Goal: Task Accomplishment & Management: Use online tool/utility

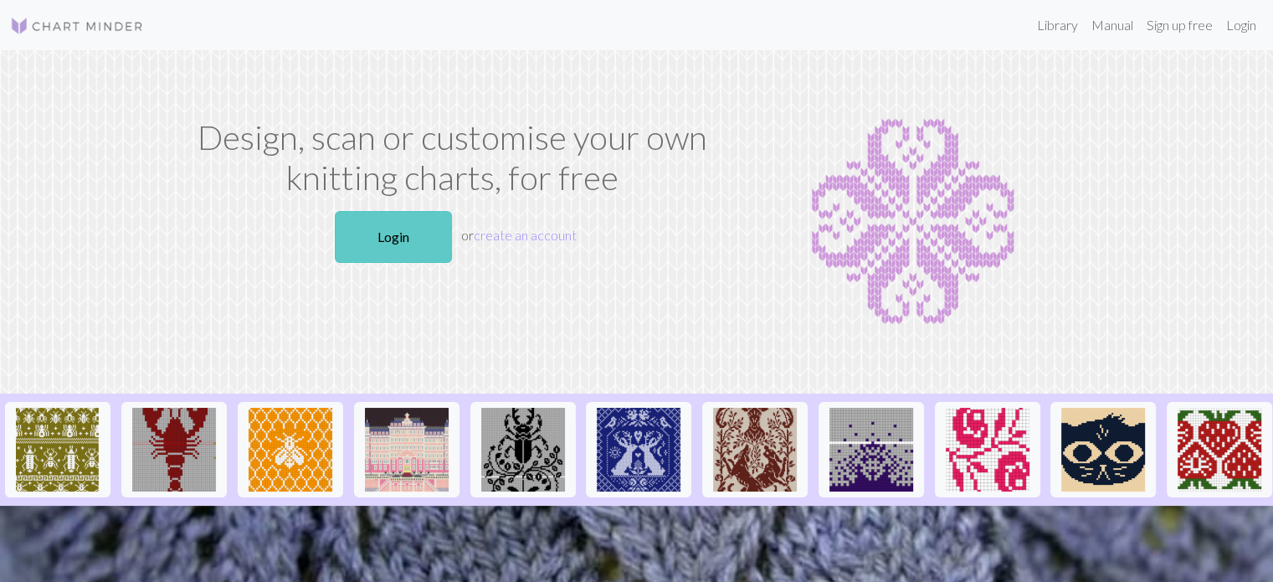
click at [373, 240] on link "Login" at bounding box center [393, 237] width 117 height 52
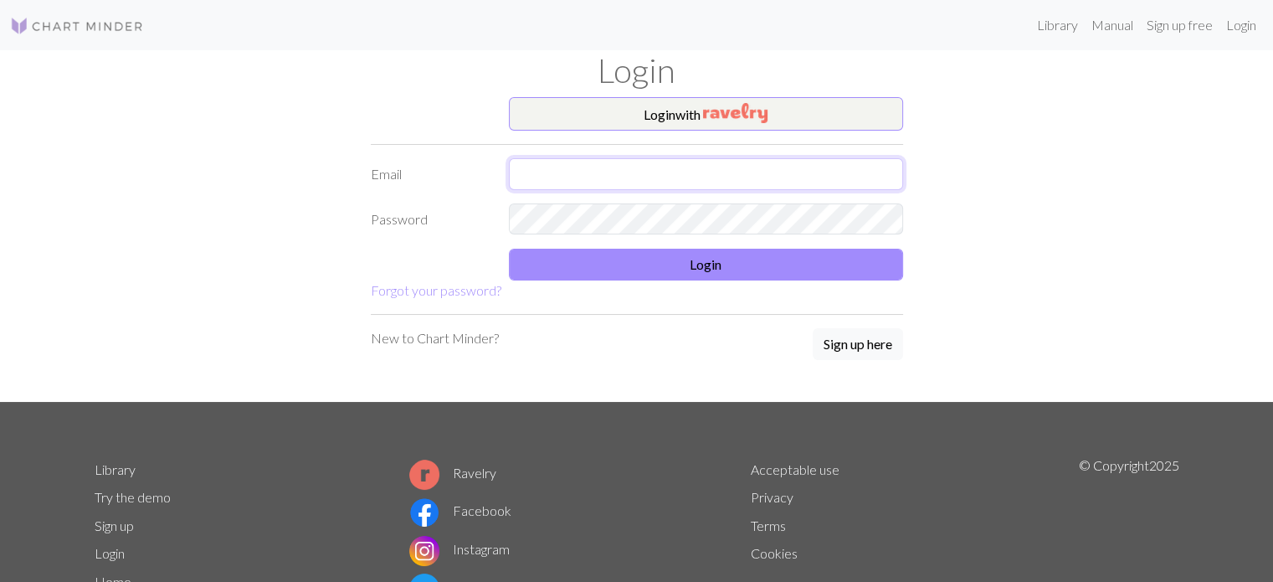
click at [597, 173] on input "text" at bounding box center [706, 174] width 394 height 32
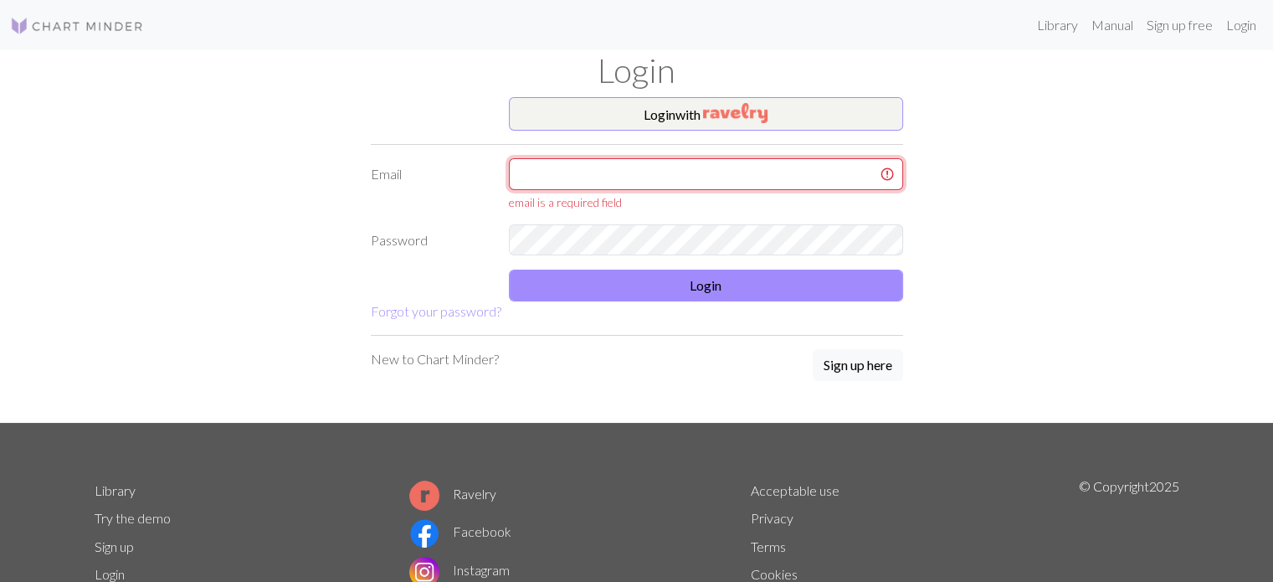
type input "[EMAIL_ADDRESS][DOMAIN_NAME]"
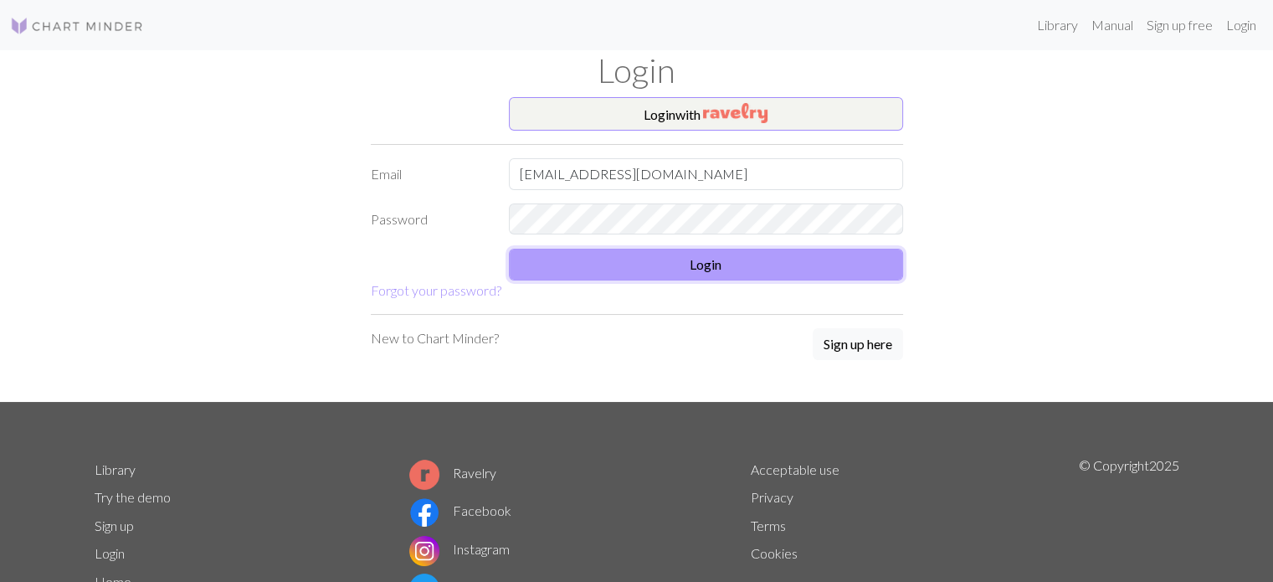
click at [639, 265] on button "Login" at bounding box center [706, 265] width 394 height 32
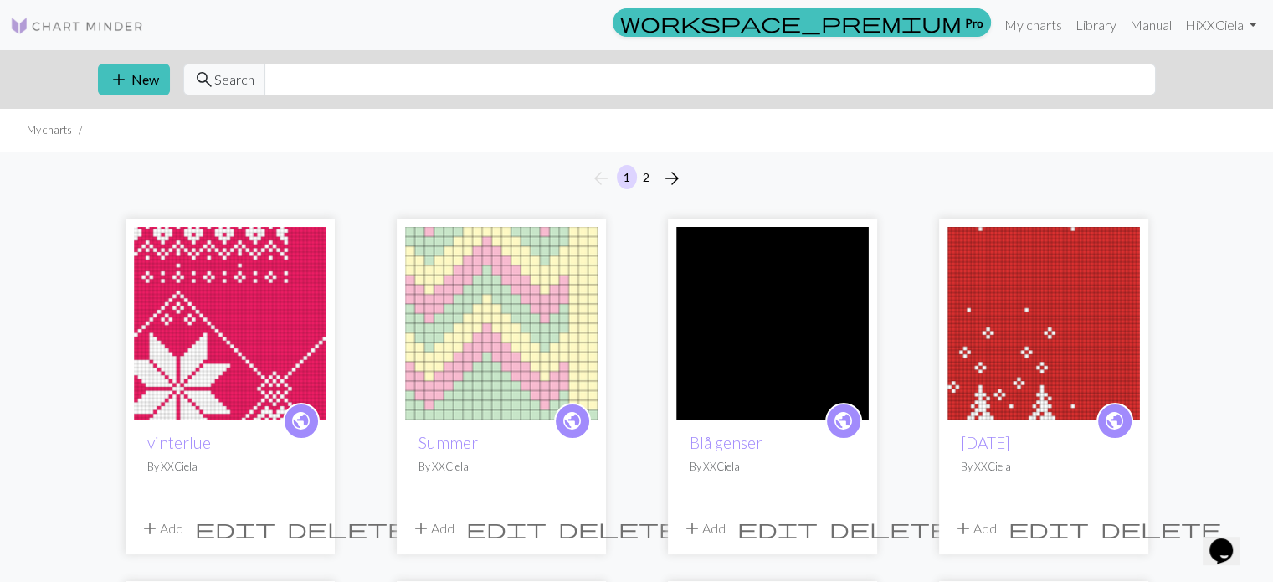
click at [238, 295] on img at bounding box center [230, 323] width 192 height 192
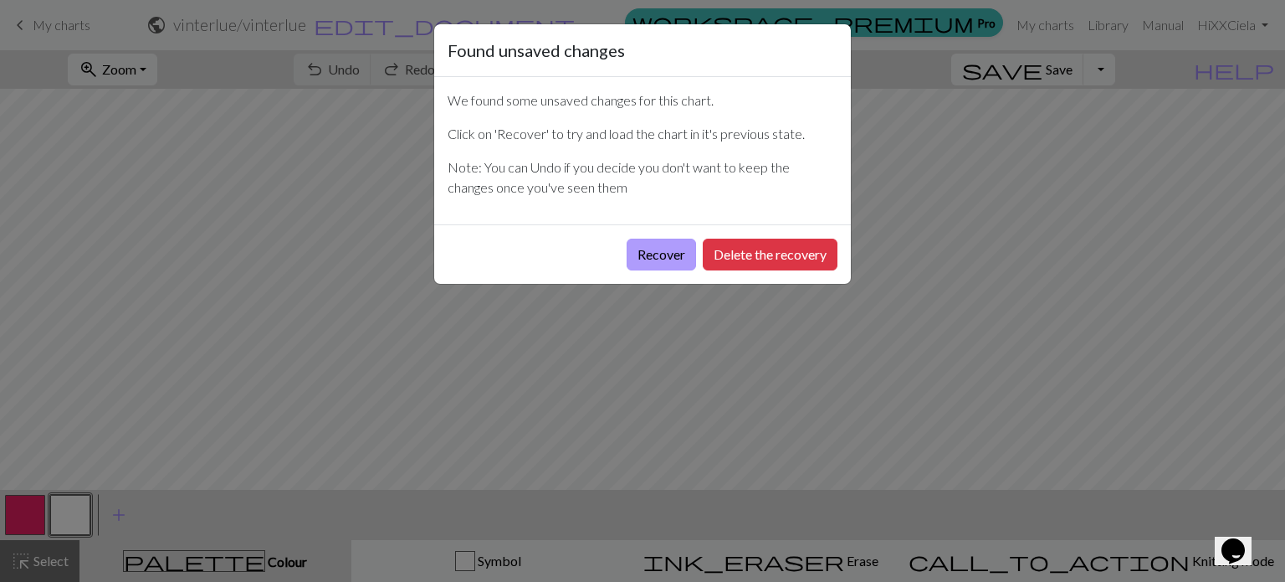
click at [649, 244] on button "Recover" at bounding box center [661, 254] width 69 height 32
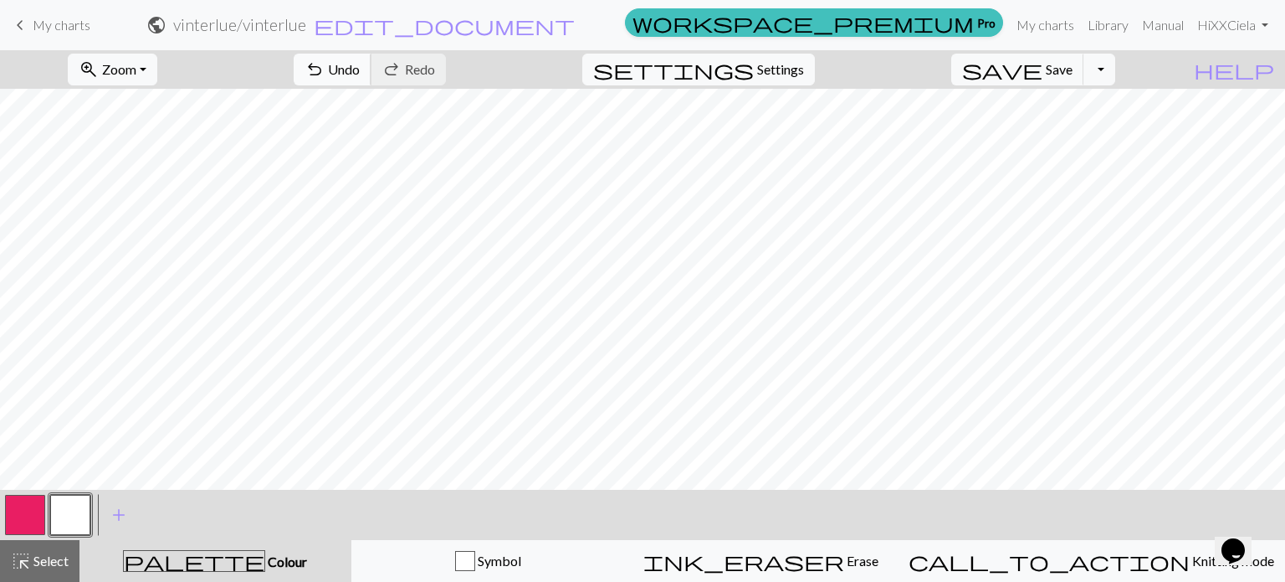
click at [360, 61] on span "Undo" at bounding box center [344, 69] width 32 height 16
click at [157, 63] on button "zoom_in Zoom Zoom" at bounding box center [113, 70] width 90 height 32
click at [165, 167] on button "Fit height" at bounding box center [135, 159] width 132 height 27
click at [17, 512] on button "button" at bounding box center [25, 515] width 40 height 40
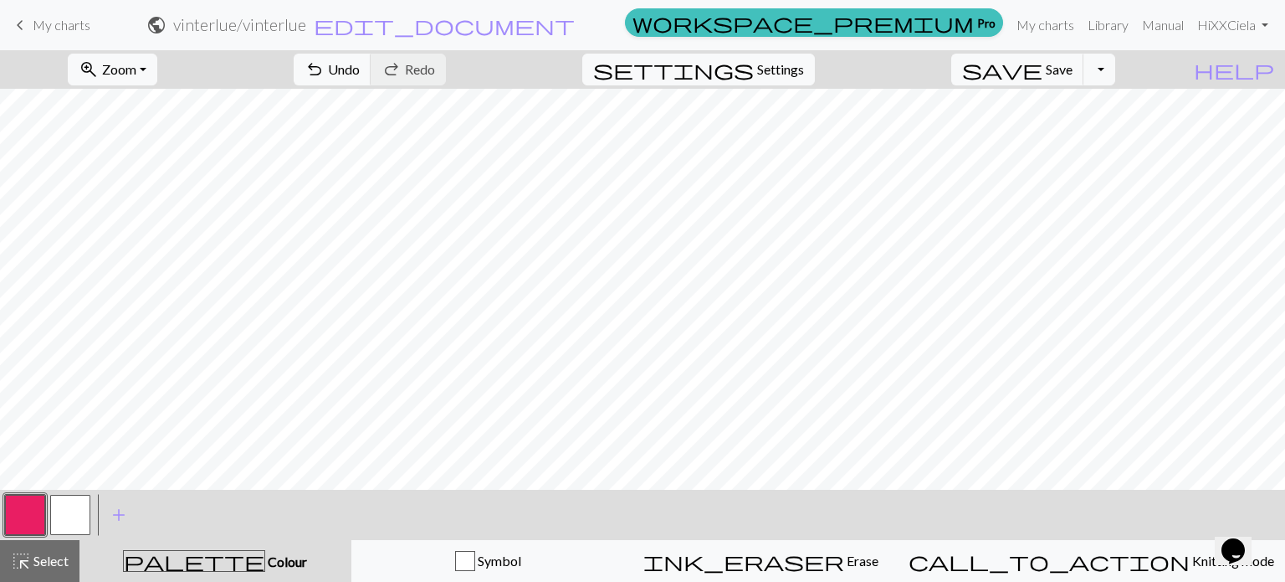
click at [72, 515] on button "button" at bounding box center [70, 515] width 40 height 40
click at [1115, 73] on button "Toggle Dropdown" at bounding box center [1100, 70] width 32 height 32
click at [1074, 127] on button "save_alt Download" at bounding box center [976, 133] width 276 height 27
click at [639, 73] on div "zoom_in Zoom Zoom Fit all Fit width Fit height 50% 100% 150% 200% undo Undo Und…" at bounding box center [591, 69] width 1183 height 38
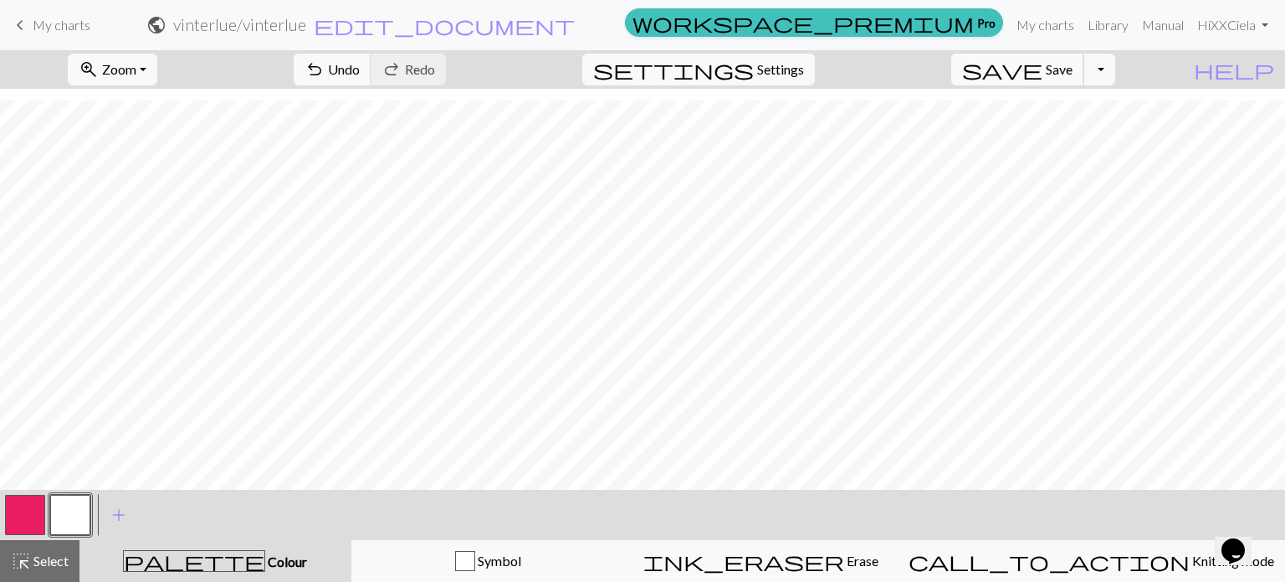
click at [1073, 74] on span "Save" at bounding box center [1059, 69] width 27 height 16
click at [1115, 74] on button "Toggle Dropdown" at bounding box center [1100, 70] width 32 height 32
click at [1088, 124] on button "save_alt Download" at bounding box center [976, 133] width 276 height 27
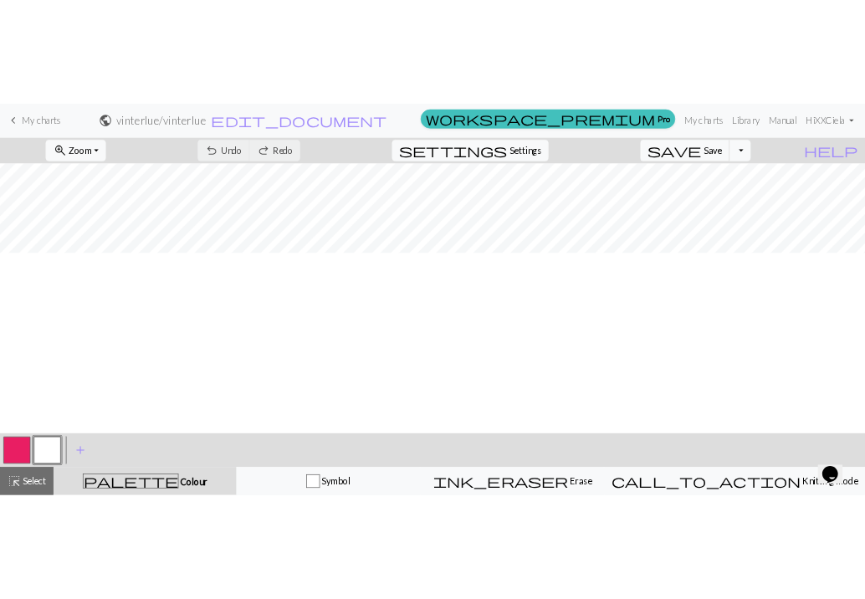
scroll to position [69, 0]
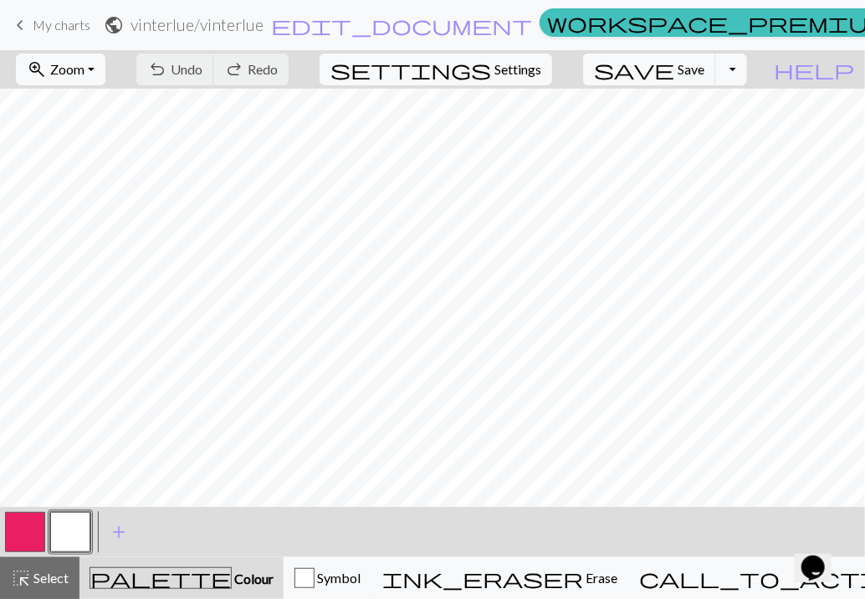
click at [13, 536] on button "button" at bounding box center [25, 532] width 40 height 40
click at [361, 535] on div "< > add Add a colour" at bounding box center [432, 532] width 865 height 50
click at [387, 551] on div "< > add Add a colour" at bounding box center [432, 532] width 865 height 50
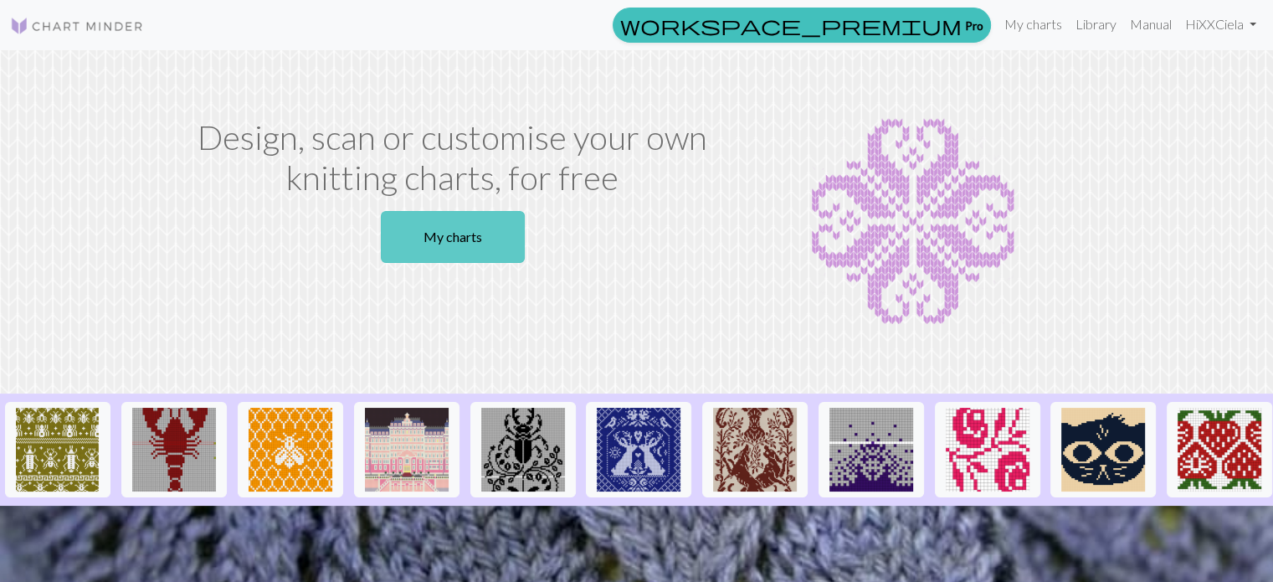
click at [455, 226] on link "My charts" at bounding box center [453, 237] width 144 height 52
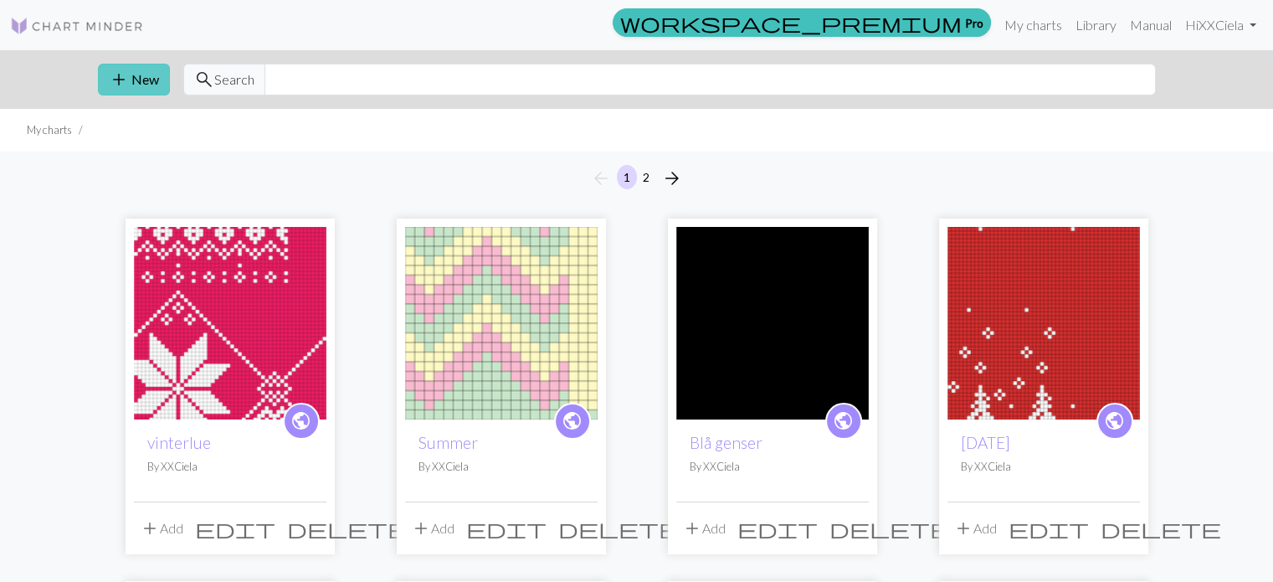
click at [137, 77] on button "add New" at bounding box center [134, 80] width 72 height 32
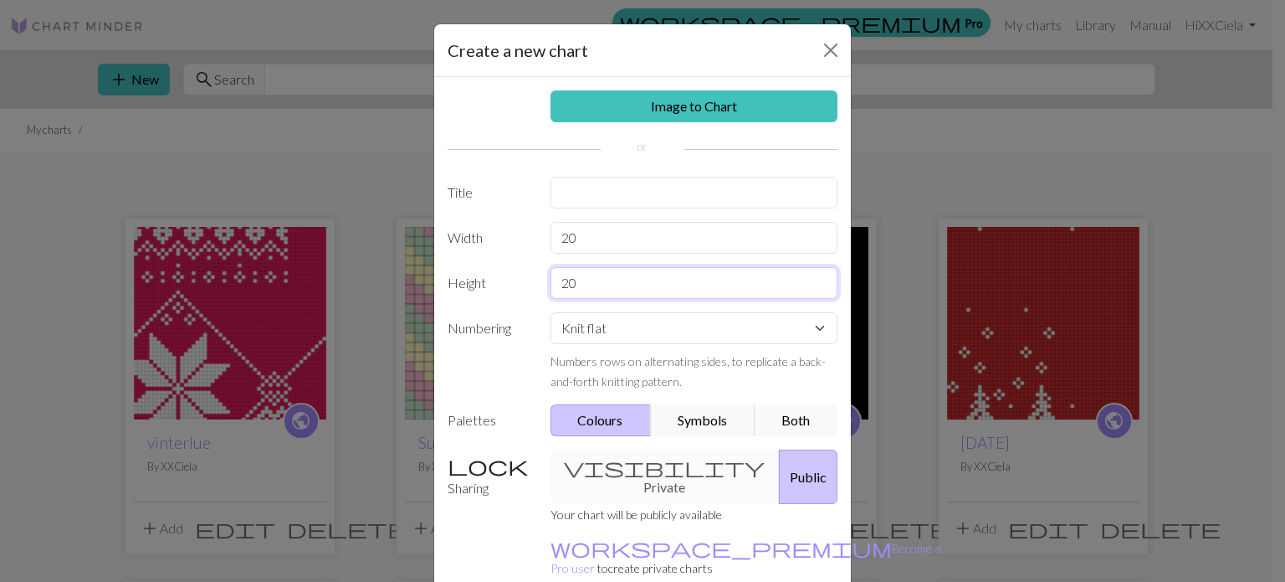
click at [586, 281] on input "20" at bounding box center [695, 283] width 288 height 32
type input "2"
type input "80"
click at [592, 237] on input "20" at bounding box center [695, 238] width 288 height 32
type input "2"
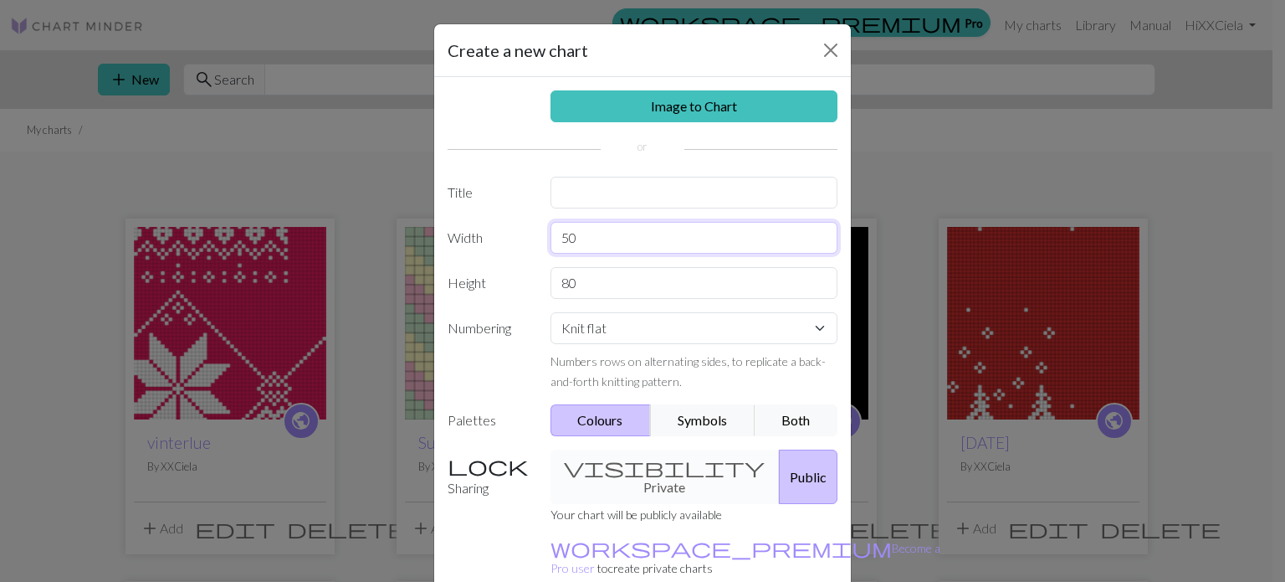
type input "50"
click at [589, 203] on input "text" at bounding box center [695, 193] width 288 height 32
type input "rosalue"
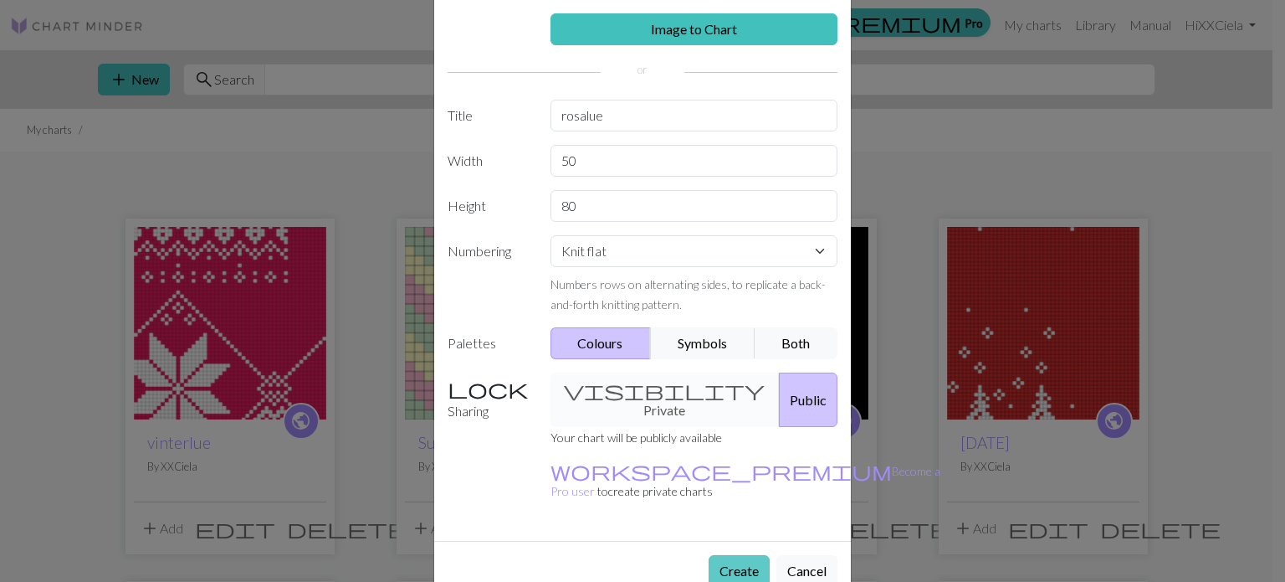
click at [736, 555] on button "Create" at bounding box center [739, 571] width 61 height 32
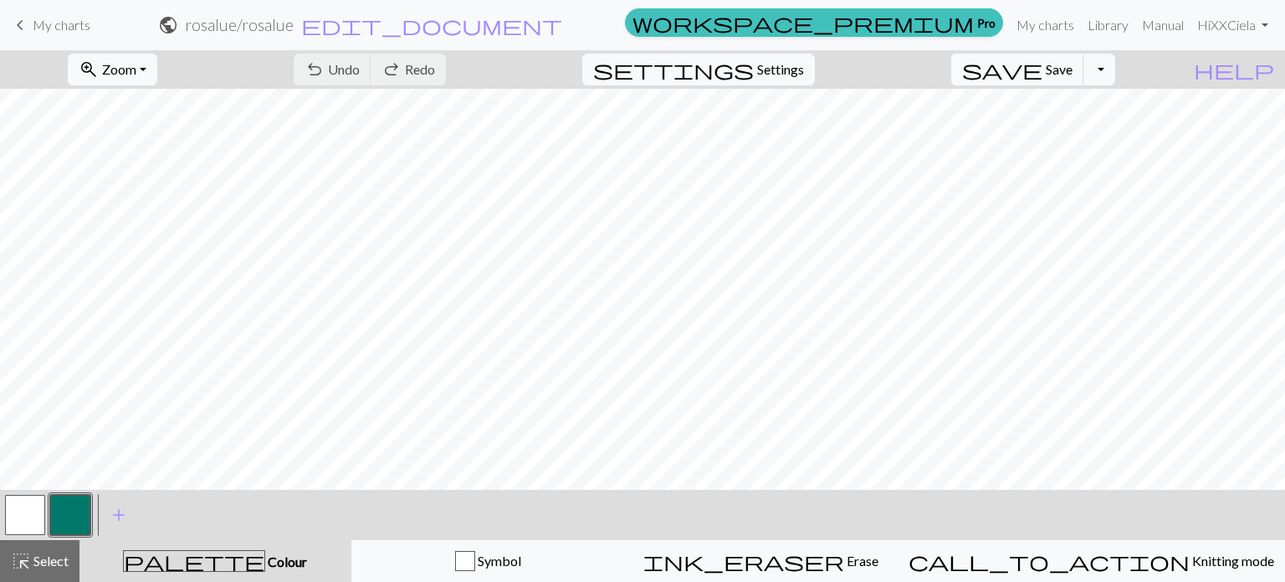
click at [28, 509] on button "button" at bounding box center [25, 515] width 40 height 40
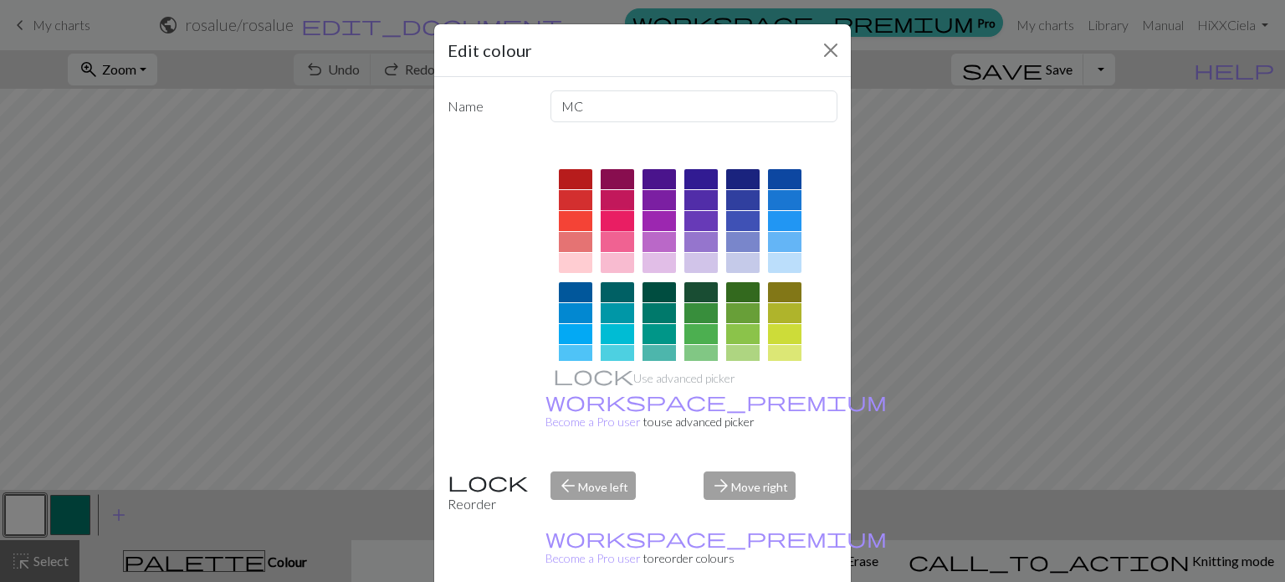
click at [622, 220] on div at bounding box center [617, 221] width 33 height 20
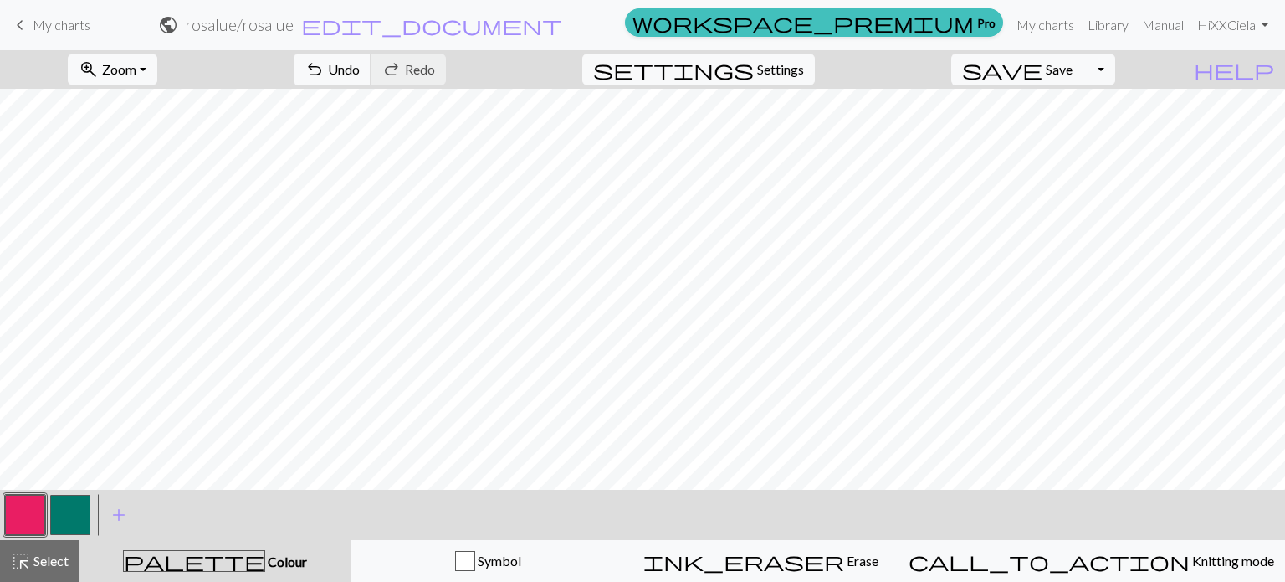
click at [79, 521] on button "button" at bounding box center [70, 515] width 40 height 40
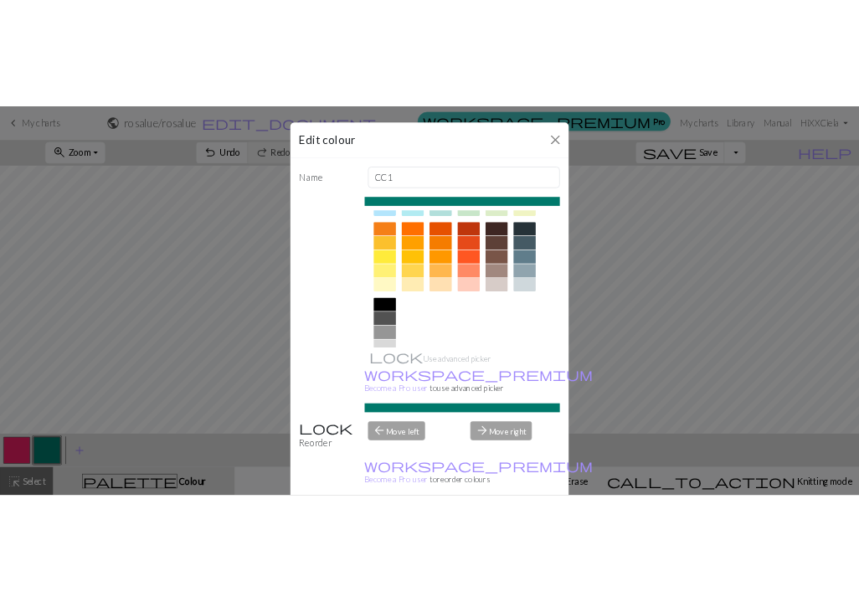
scroll to position [269, 0]
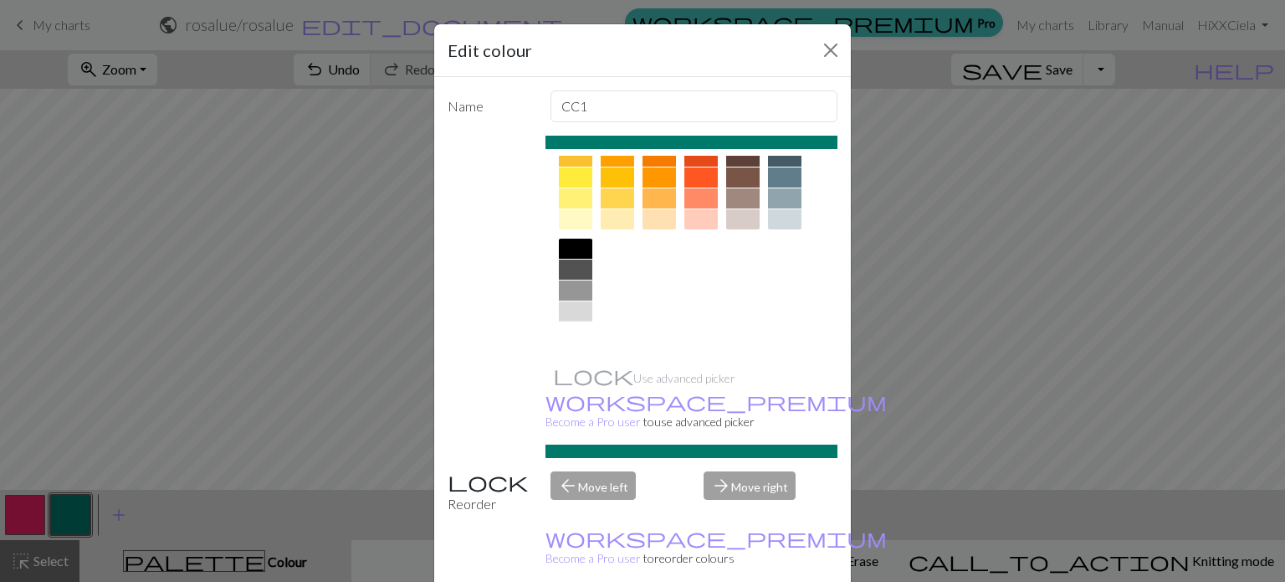
click at [567, 336] on div at bounding box center [575, 332] width 33 height 20
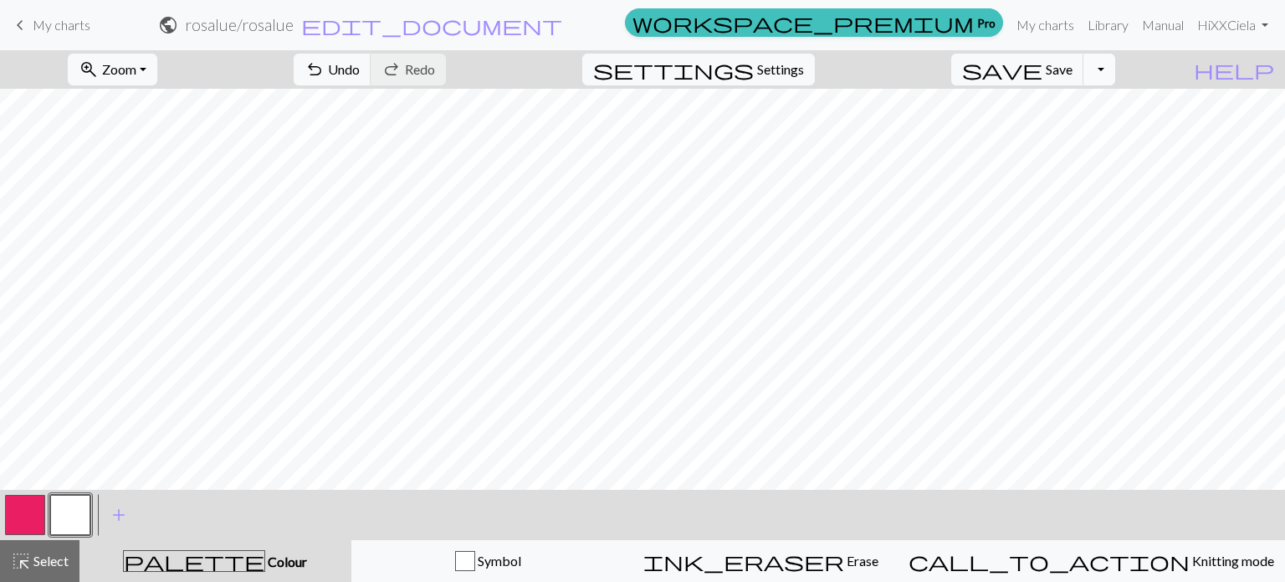
click at [1115, 77] on button "Toggle Dropdown" at bounding box center [1100, 70] width 32 height 32
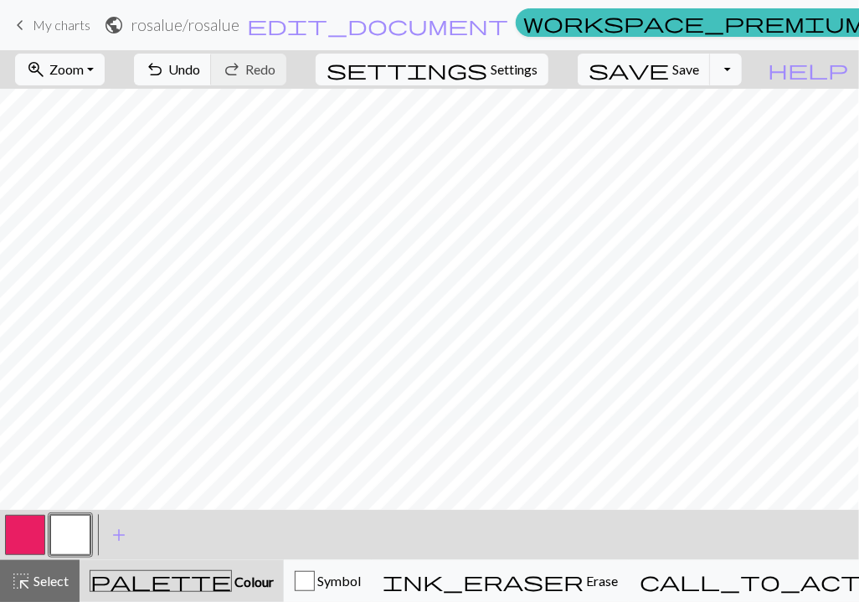
click at [23, 536] on button "button" at bounding box center [25, 535] width 40 height 40
click at [78, 525] on button "button" at bounding box center [70, 535] width 40 height 40
click at [22, 533] on button "button" at bounding box center [25, 535] width 40 height 40
click at [80, 534] on button "button" at bounding box center [70, 535] width 40 height 40
click at [29, 523] on button "button" at bounding box center [25, 535] width 40 height 40
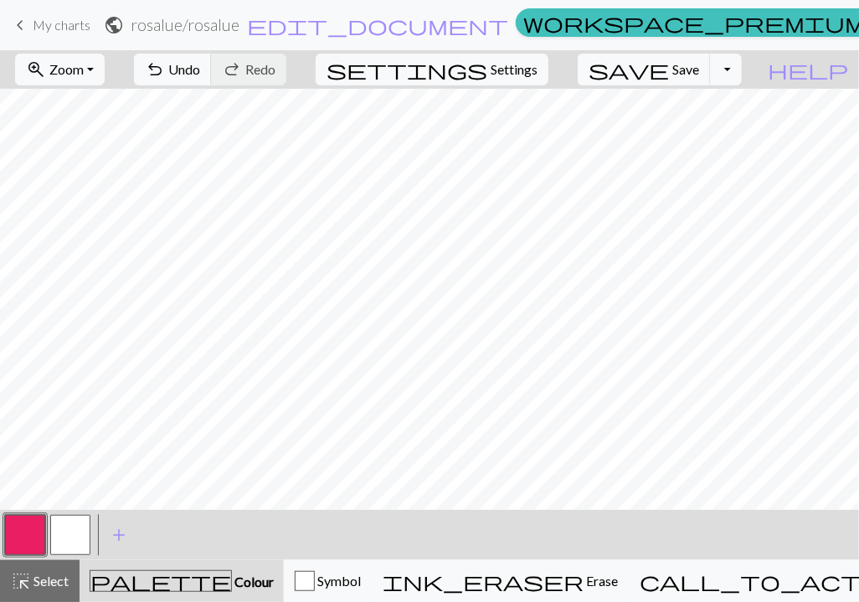
click at [75, 539] on button "button" at bounding box center [70, 535] width 40 height 40
click at [84, 61] on span "Zoom" at bounding box center [66, 69] width 34 height 16
click at [95, 168] on button "Fit height" at bounding box center [82, 159] width 132 height 27
click at [24, 542] on button "button" at bounding box center [25, 535] width 40 height 40
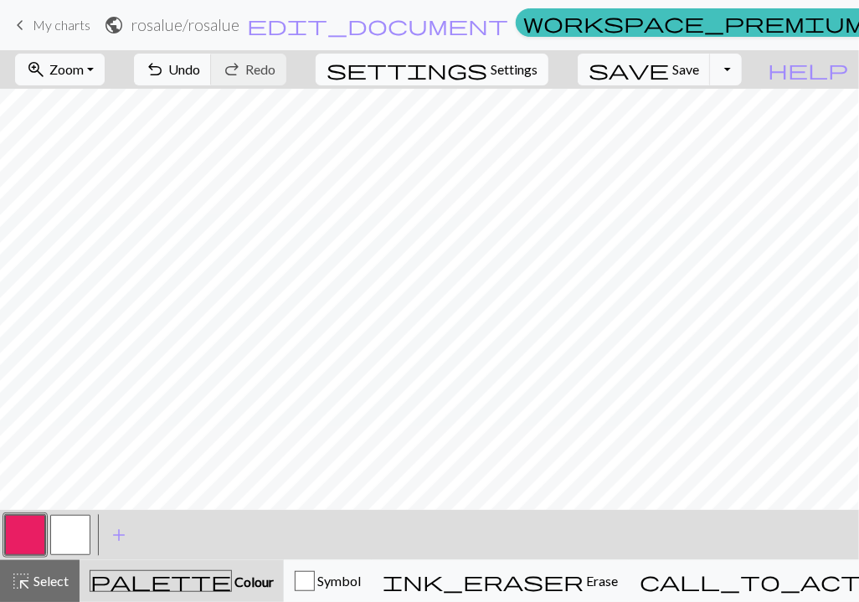
click at [521, 71] on span "Settings" at bounding box center [513, 69] width 47 height 20
select select "aran"
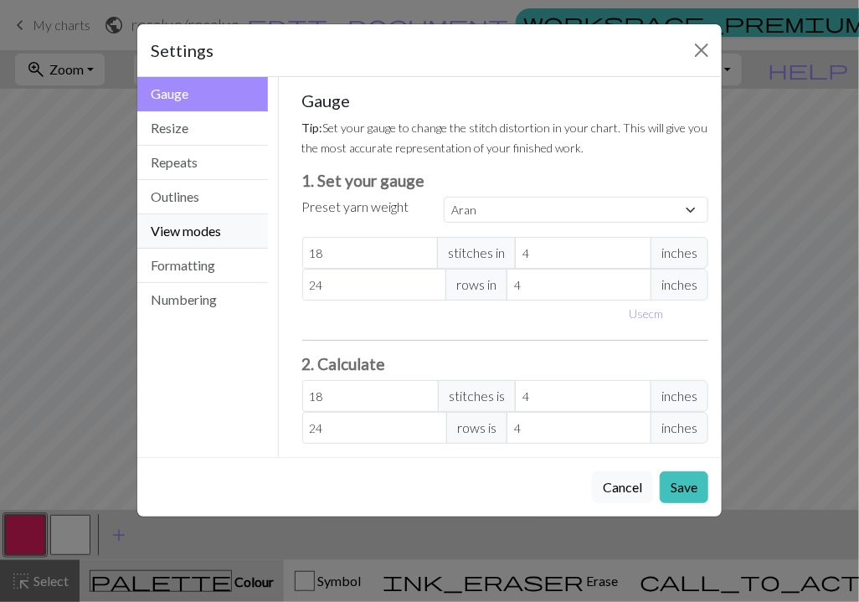
click at [187, 223] on button "View modes" at bounding box center [202, 231] width 131 height 34
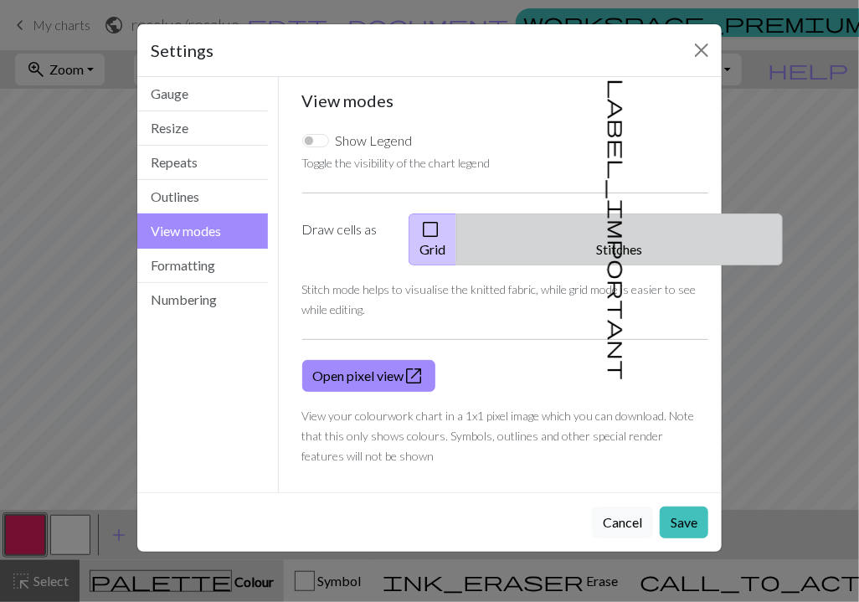
click at [637, 223] on button "label_important Stitches" at bounding box center [619, 239] width 326 height 52
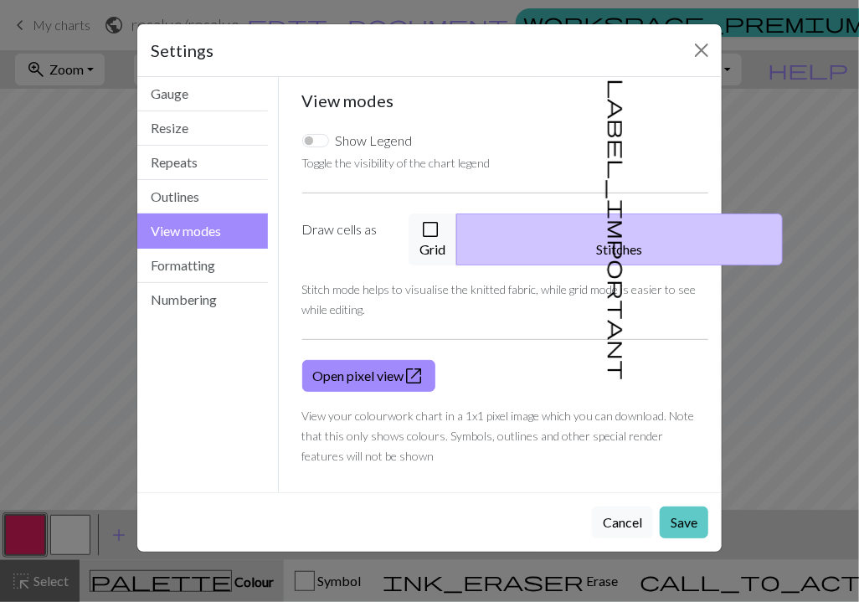
click at [695, 506] on button "Save" at bounding box center [683, 522] width 49 height 32
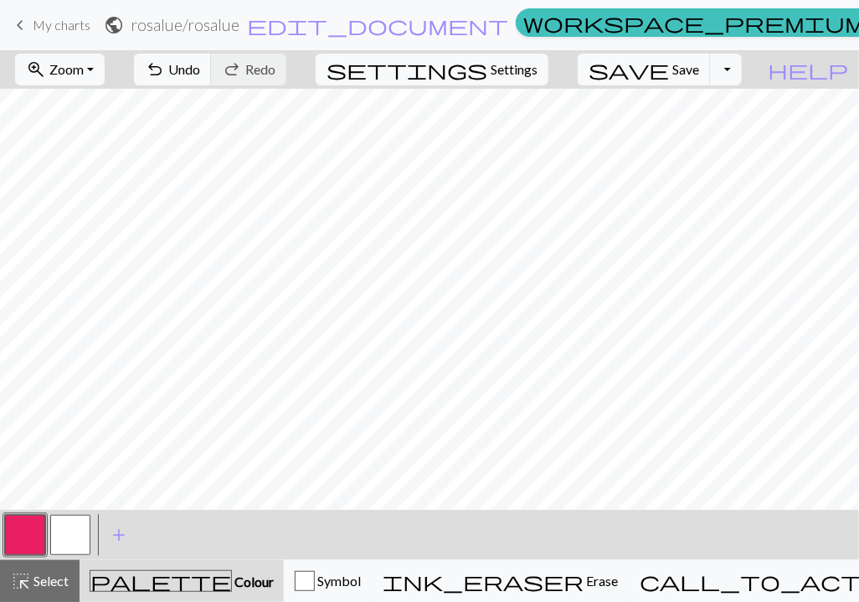
click at [75, 530] on button "button" at bounding box center [70, 535] width 40 height 40
click at [30, 534] on button "button" at bounding box center [25, 535] width 40 height 40
click at [87, 518] on button "button" at bounding box center [70, 535] width 40 height 40
click at [200, 70] on span "Undo" at bounding box center [184, 69] width 32 height 16
click at [200, 68] on span "Undo" at bounding box center [184, 69] width 32 height 16
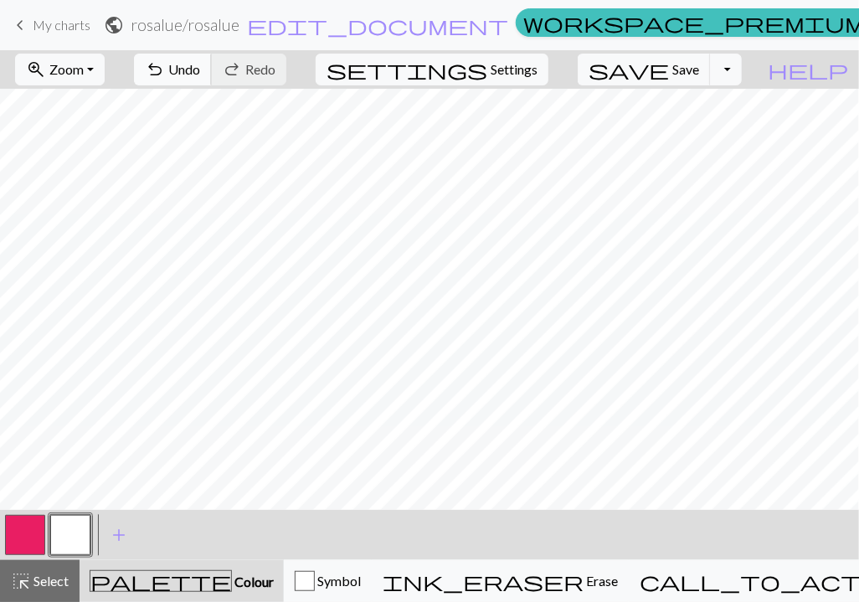
click at [212, 69] on button "undo Undo Undo" at bounding box center [173, 70] width 78 height 32
click at [165, 74] on span "undo" at bounding box center [155, 69] width 20 height 23
click at [275, 66] on span "Redo" at bounding box center [260, 69] width 30 height 16
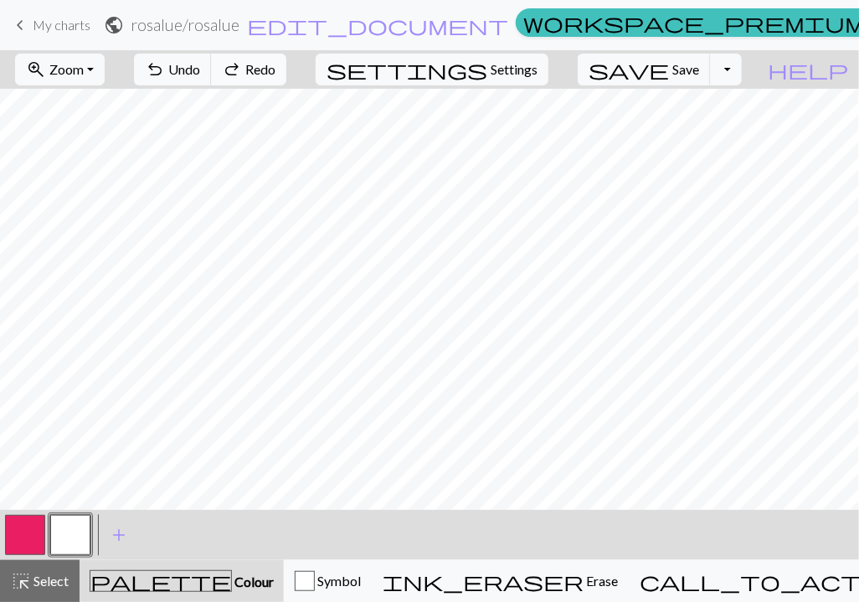
click at [275, 66] on span "Redo" at bounding box center [260, 69] width 30 height 16
click at [25, 530] on button "button" at bounding box center [25, 535] width 40 height 40
click at [71, 532] on button "button" at bounding box center [70, 535] width 40 height 40
click at [200, 76] on span "Undo" at bounding box center [184, 69] width 32 height 16
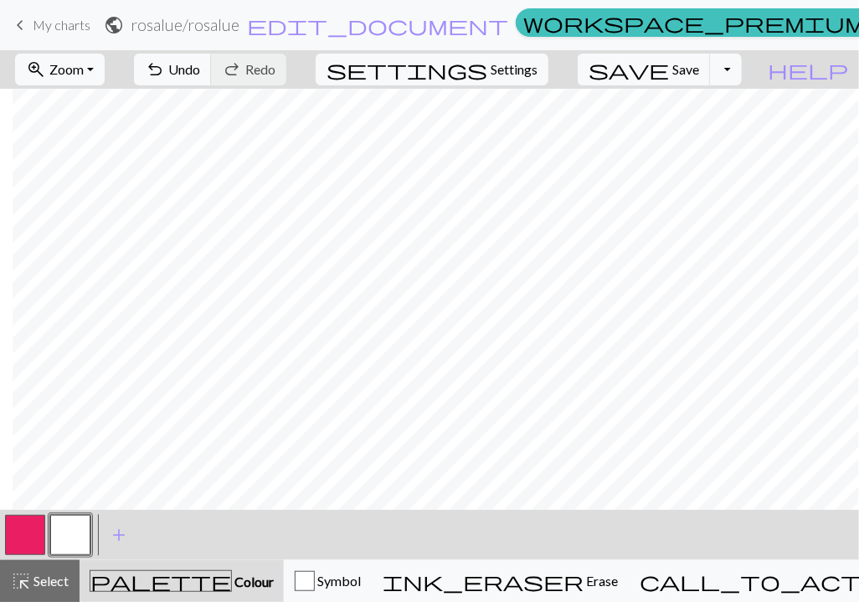
click at [28, 526] on button "button" at bounding box center [25, 535] width 40 height 40
click at [77, 524] on button "button" at bounding box center [70, 535] width 40 height 40
click at [20, 528] on button "button" at bounding box center [25, 535] width 40 height 40
click at [76, 523] on button "button" at bounding box center [70, 535] width 40 height 40
click at [37, 525] on button "button" at bounding box center [25, 535] width 40 height 40
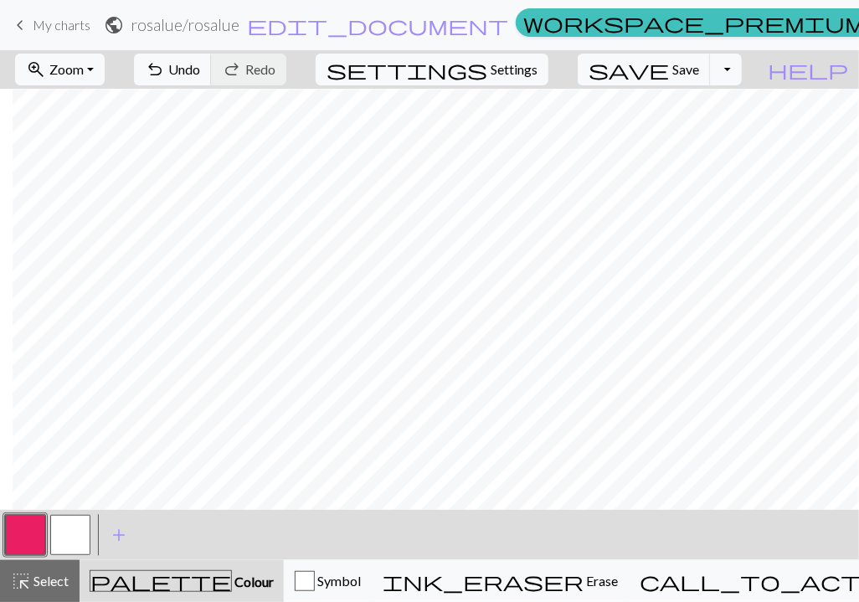
click at [64, 528] on button "button" at bounding box center [70, 535] width 40 height 40
click at [200, 76] on span "Undo" at bounding box center [184, 69] width 32 height 16
click at [200, 68] on span "Undo" at bounding box center [184, 69] width 32 height 16
click at [200, 72] on span "Undo" at bounding box center [184, 69] width 32 height 16
click at [200, 73] on span "Undo" at bounding box center [184, 69] width 32 height 16
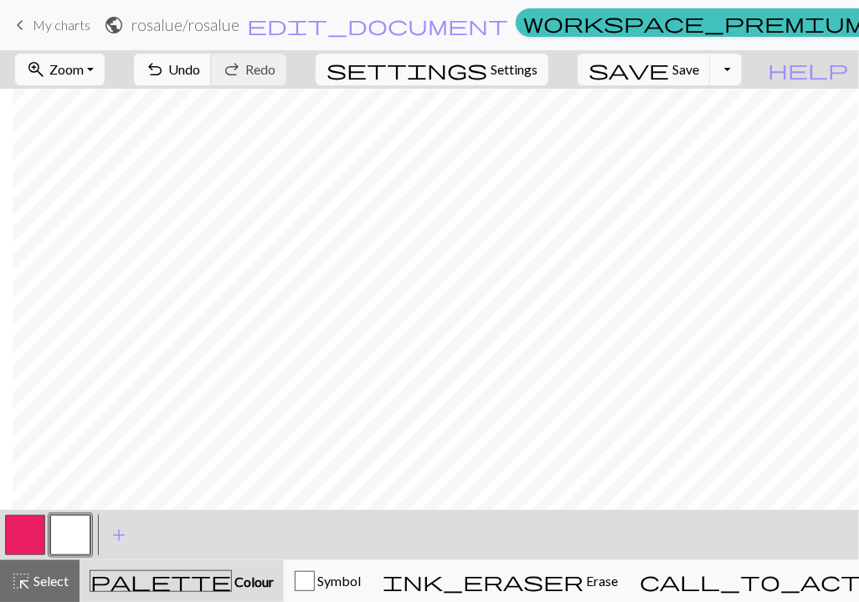
click at [39, 521] on button "button" at bounding box center [25, 535] width 40 height 40
click at [72, 519] on button "button" at bounding box center [70, 535] width 40 height 40
click at [23, 525] on button "button" at bounding box center [25, 535] width 40 height 40
click at [68, 523] on button "button" at bounding box center [70, 535] width 40 height 40
click at [30, 528] on button "button" at bounding box center [25, 535] width 40 height 40
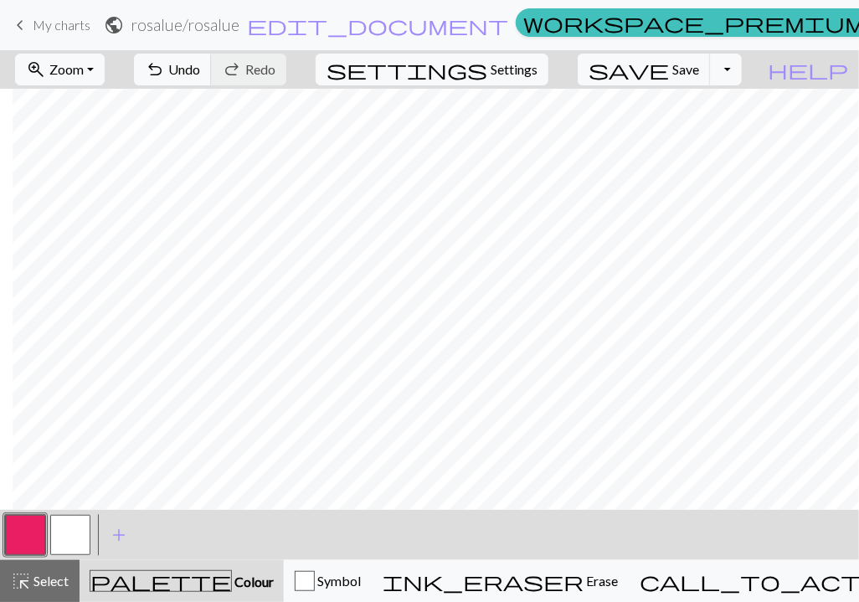
click at [78, 522] on button "button" at bounding box center [70, 535] width 40 height 40
click at [200, 73] on span "Undo" at bounding box center [184, 69] width 32 height 16
click at [32, 522] on button "button" at bounding box center [25, 535] width 40 height 40
click at [69, 526] on button "button" at bounding box center [70, 535] width 40 height 40
click at [65, 525] on button "button" at bounding box center [70, 535] width 40 height 40
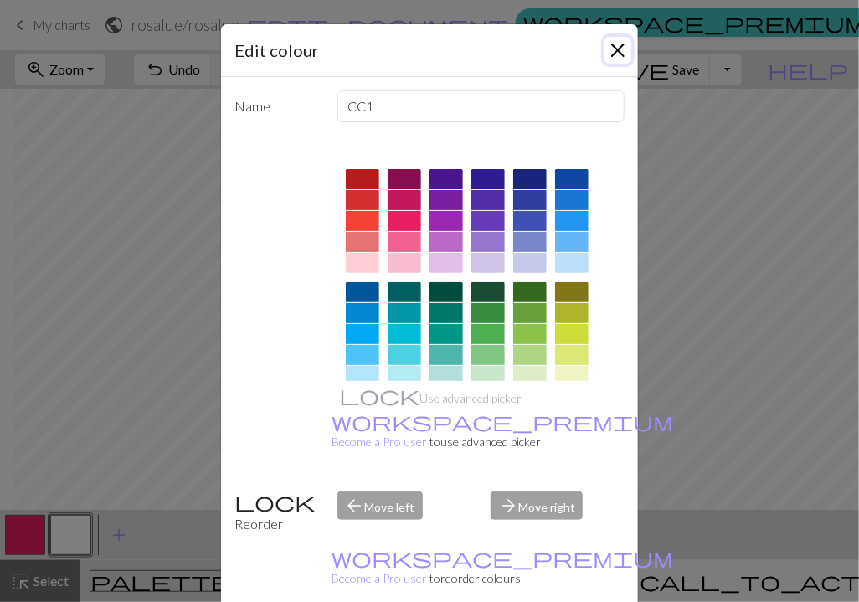
click at [622, 53] on button "Close" at bounding box center [617, 50] width 27 height 27
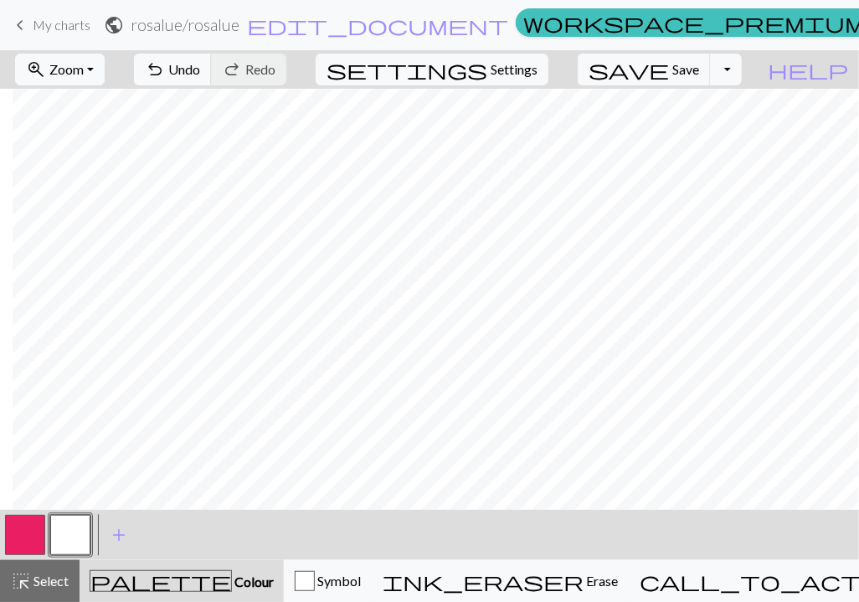
click at [38, 527] on button "button" at bounding box center [25, 535] width 40 height 40
click at [77, 525] on button "button" at bounding box center [70, 535] width 40 height 40
click at [44, 525] on button "button" at bounding box center [25, 535] width 40 height 40
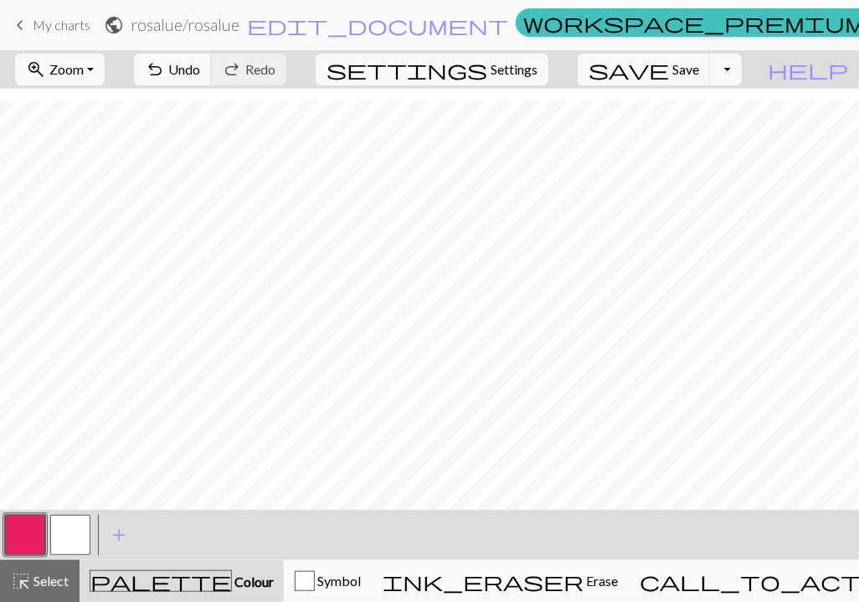
click at [77, 524] on button "button" at bounding box center [70, 535] width 40 height 40
click at [84, 70] on span "Zoom" at bounding box center [66, 69] width 34 height 16
click at [90, 126] on button "Fit width" at bounding box center [82, 133] width 132 height 27
click at [32, 518] on button "button" at bounding box center [25, 535] width 40 height 40
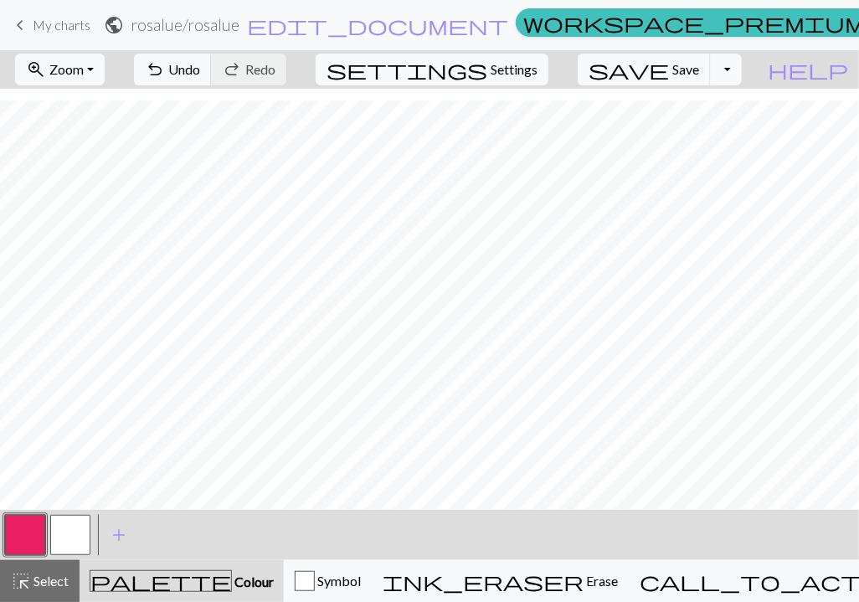
click at [71, 520] on button "button" at bounding box center [70, 535] width 40 height 40
click at [27, 531] on button "button" at bounding box center [25, 535] width 40 height 40
click at [80, 524] on button "button" at bounding box center [70, 535] width 40 height 40
click at [32, 522] on button "button" at bounding box center [25, 535] width 40 height 40
click at [67, 524] on button "button" at bounding box center [70, 535] width 40 height 40
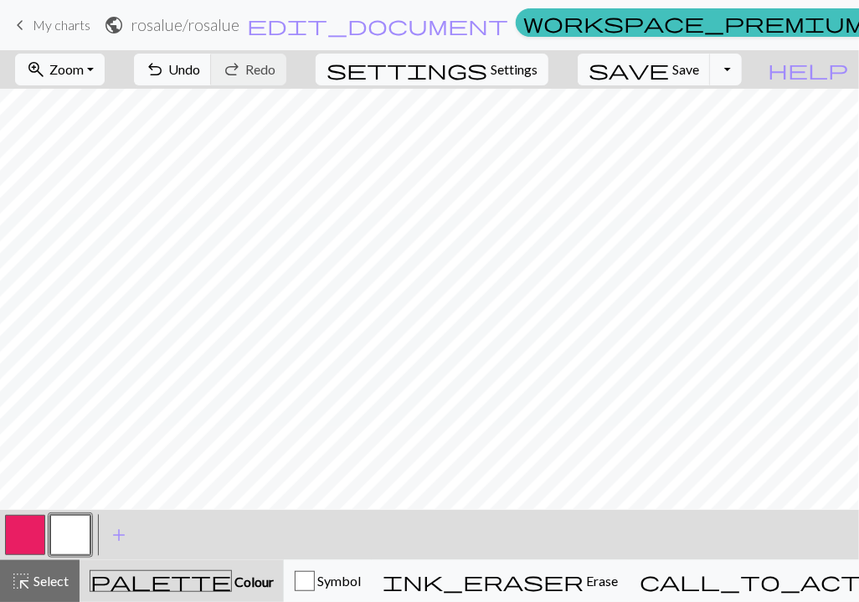
scroll to position [521, 0]
click at [14, 527] on button "button" at bounding box center [25, 535] width 40 height 40
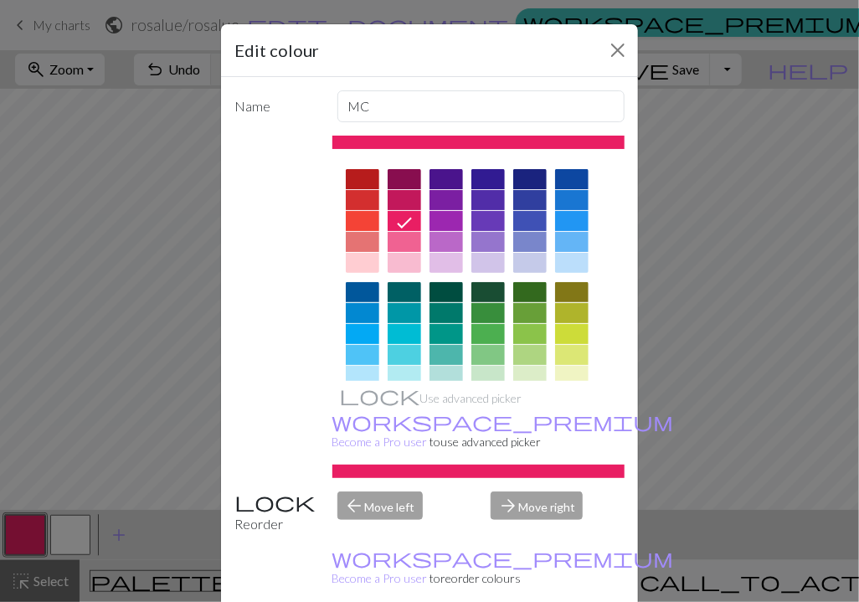
click at [755, 362] on div "Edit colour Name MC Use advanced picker workspace_premium Become a Pro user to …" at bounding box center [429, 301] width 859 height 602
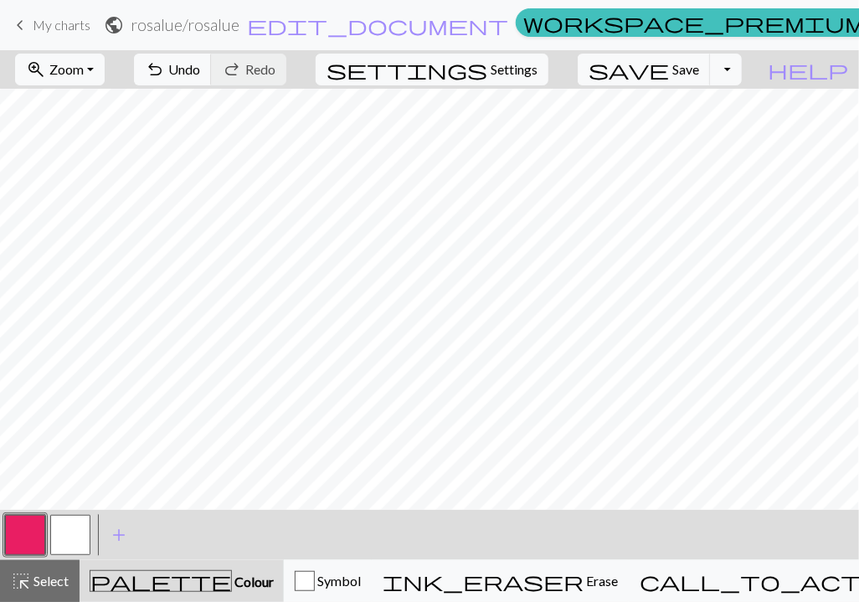
click at [75, 531] on button "button" at bounding box center [70, 535] width 40 height 40
click at [200, 75] on span "Undo" at bounding box center [184, 69] width 32 height 16
click at [200, 64] on span "Undo" at bounding box center [184, 69] width 32 height 16
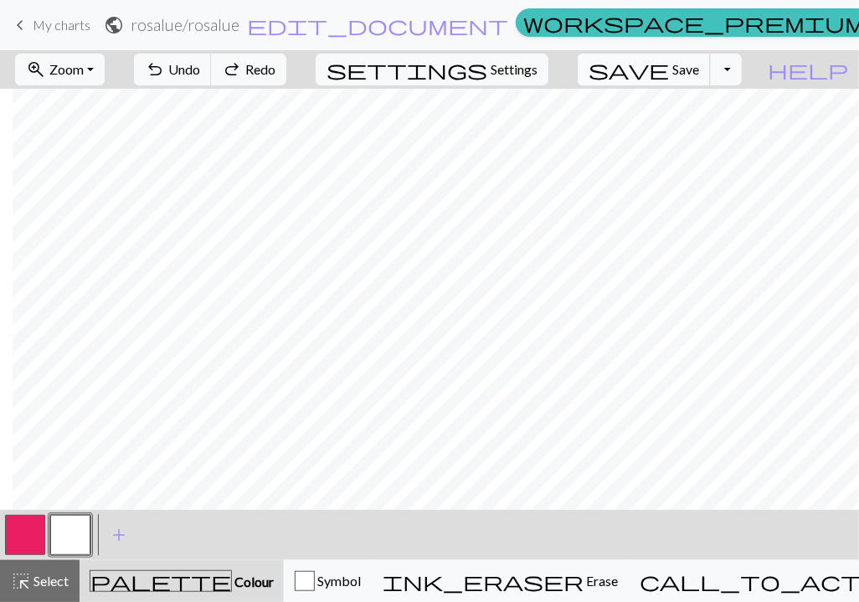
click at [699, 69] on span "Save" at bounding box center [685, 69] width 27 height 16
click at [23, 526] on button "button" at bounding box center [25, 535] width 40 height 40
click at [80, 518] on button "button" at bounding box center [70, 535] width 40 height 40
click at [33, 530] on button "button" at bounding box center [25, 535] width 40 height 40
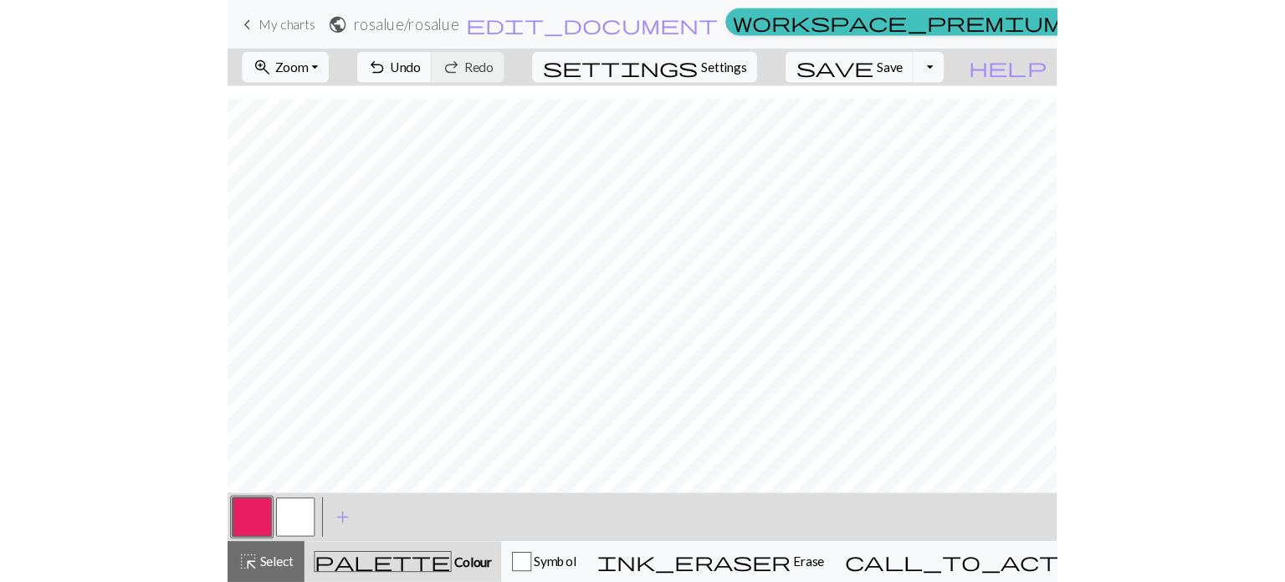
scroll to position [489, 0]
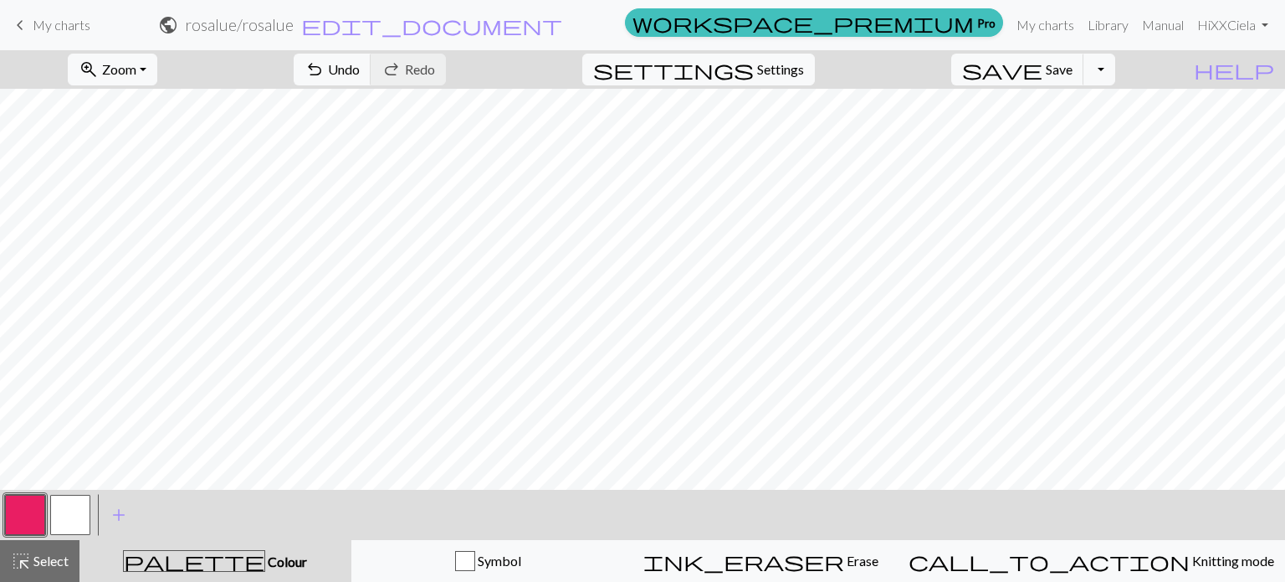
click at [84, 514] on button "button" at bounding box center [70, 515] width 40 height 40
click at [26, 498] on button "button" at bounding box center [25, 515] width 40 height 40
click at [66, 502] on button "button" at bounding box center [70, 515] width 40 height 40
click at [25, 519] on button "button" at bounding box center [25, 515] width 40 height 40
click at [77, 521] on button "button" at bounding box center [70, 515] width 40 height 40
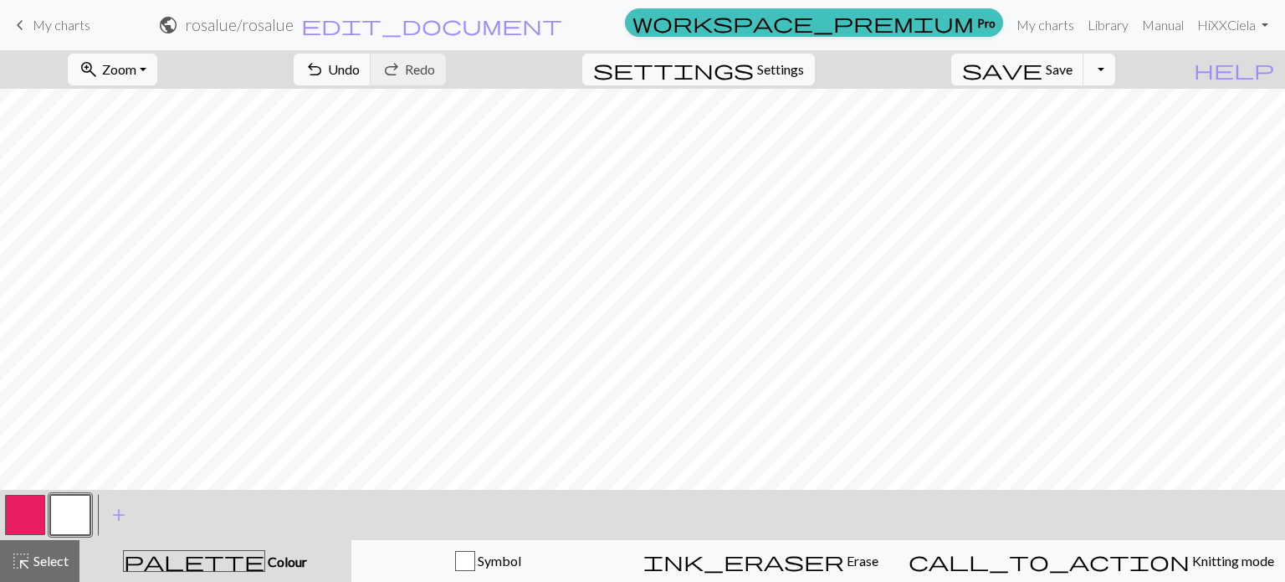
click at [33, 518] on button "button" at bounding box center [25, 515] width 40 height 40
click at [80, 511] on button "button" at bounding box center [70, 515] width 40 height 40
click at [18, 521] on button "button" at bounding box center [25, 515] width 40 height 40
click at [58, 501] on button "button" at bounding box center [70, 515] width 40 height 40
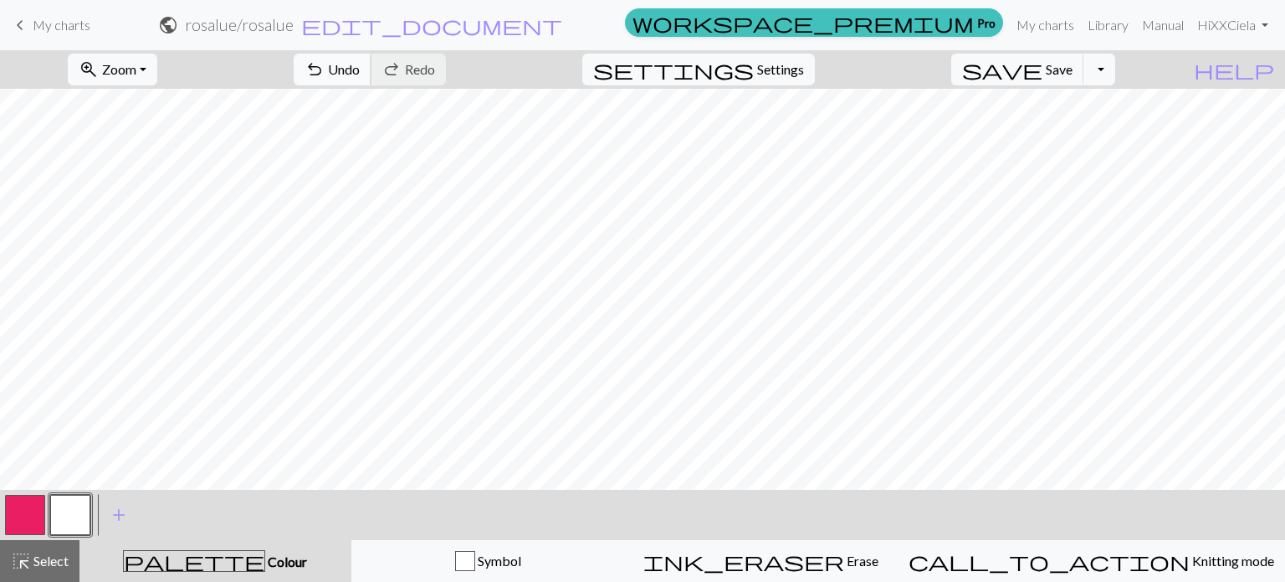
click at [372, 68] on button "undo Undo Undo" at bounding box center [333, 70] width 78 height 32
click at [35, 507] on button "button" at bounding box center [25, 515] width 40 height 40
click at [71, 507] on button "button" at bounding box center [70, 515] width 40 height 40
click at [40, 515] on button "button" at bounding box center [25, 515] width 40 height 40
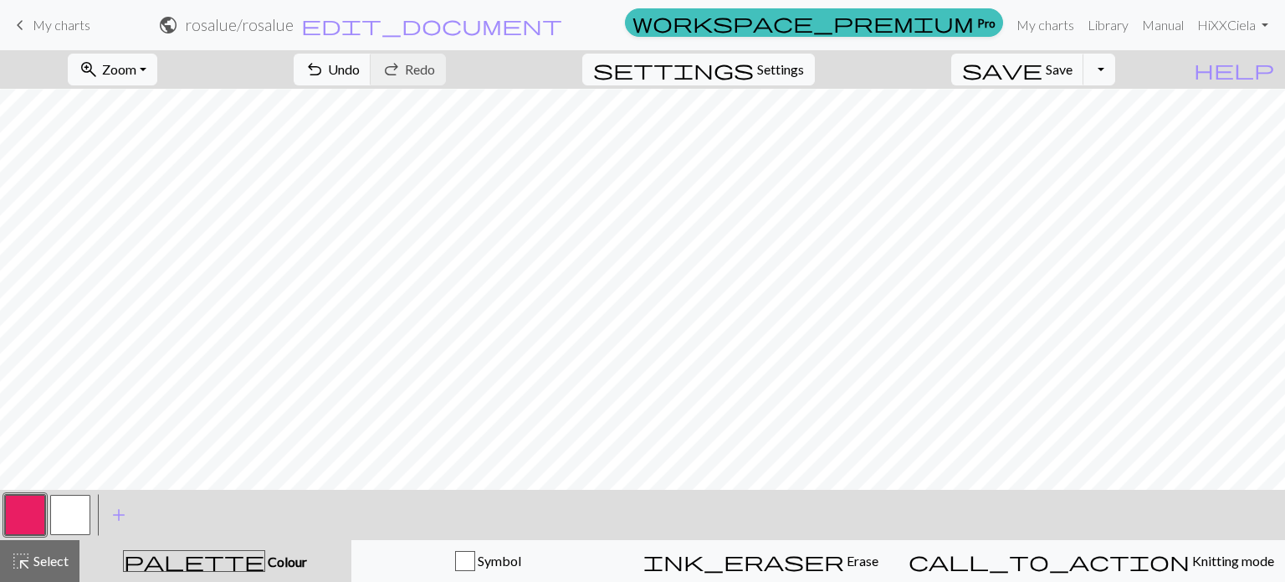
click at [77, 510] on button "button" at bounding box center [70, 515] width 40 height 40
click at [17, 521] on button "button" at bounding box center [25, 515] width 40 height 40
click at [60, 516] on button "button" at bounding box center [70, 515] width 40 height 40
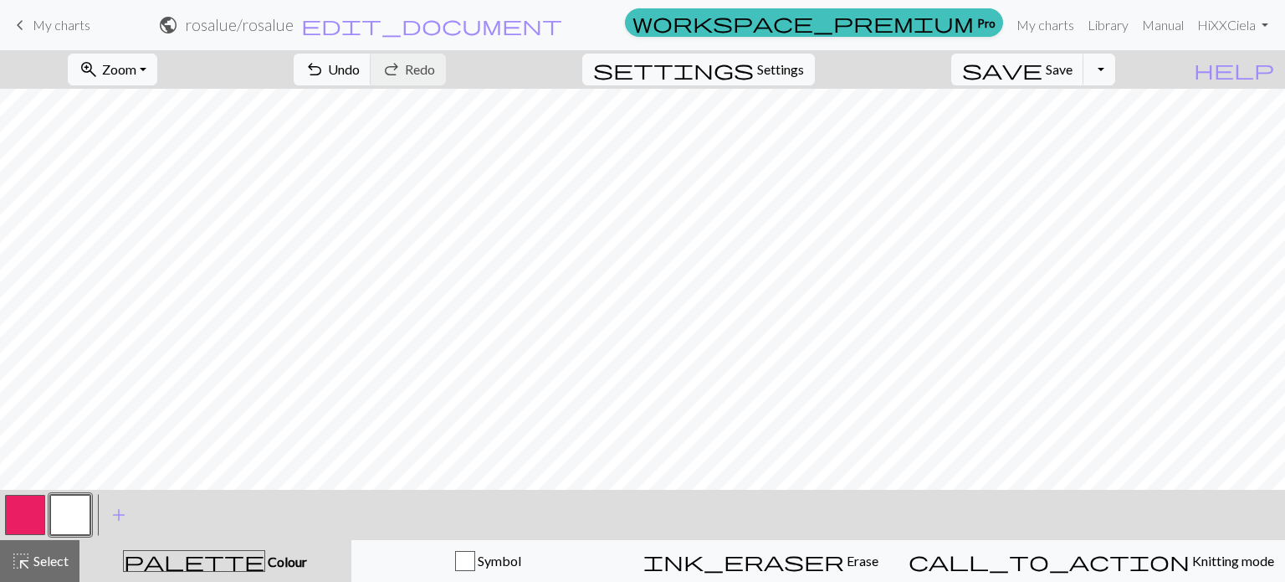
click at [20, 521] on button "button" at bounding box center [25, 515] width 40 height 40
click at [82, 517] on button "button" at bounding box center [70, 515] width 40 height 40
click at [30, 521] on button "button" at bounding box center [25, 515] width 40 height 40
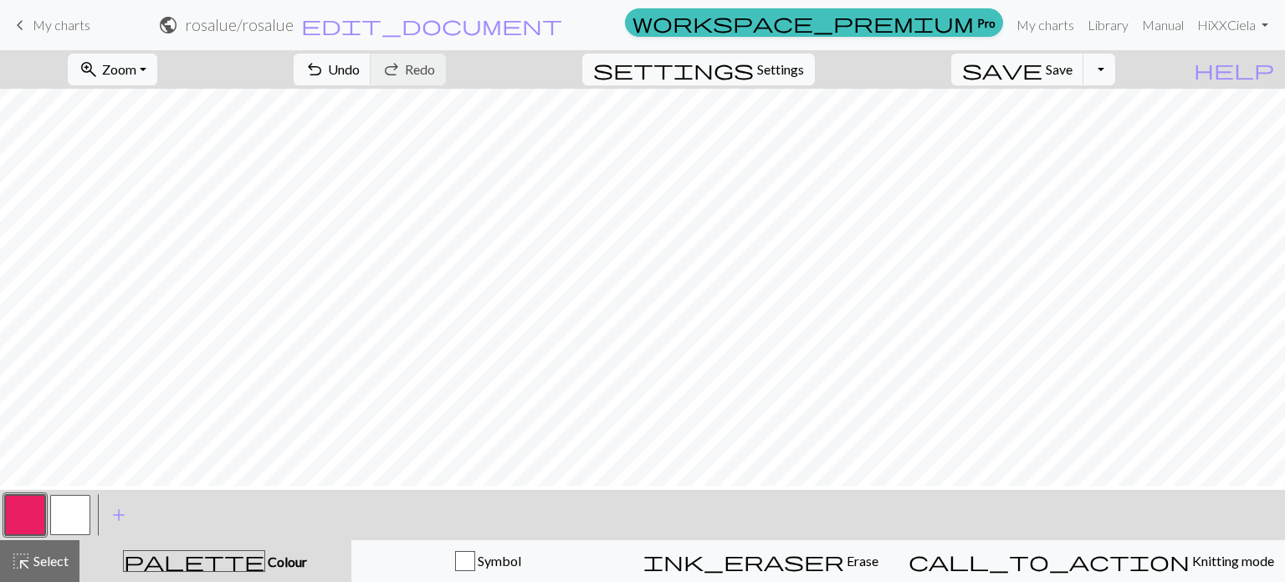
scroll to position [343, 0]
click at [59, 522] on button "button" at bounding box center [70, 515] width 40 height 40
click at [25, 515] on button "button" at bounding box center [25, 515] width 40 height 40
click at [70, 522] on button "button" at bounding box center [70, 515] width 40 height 40
click at [21, 522] on button "button" at bounding box center [25, 515] width 40 height 40
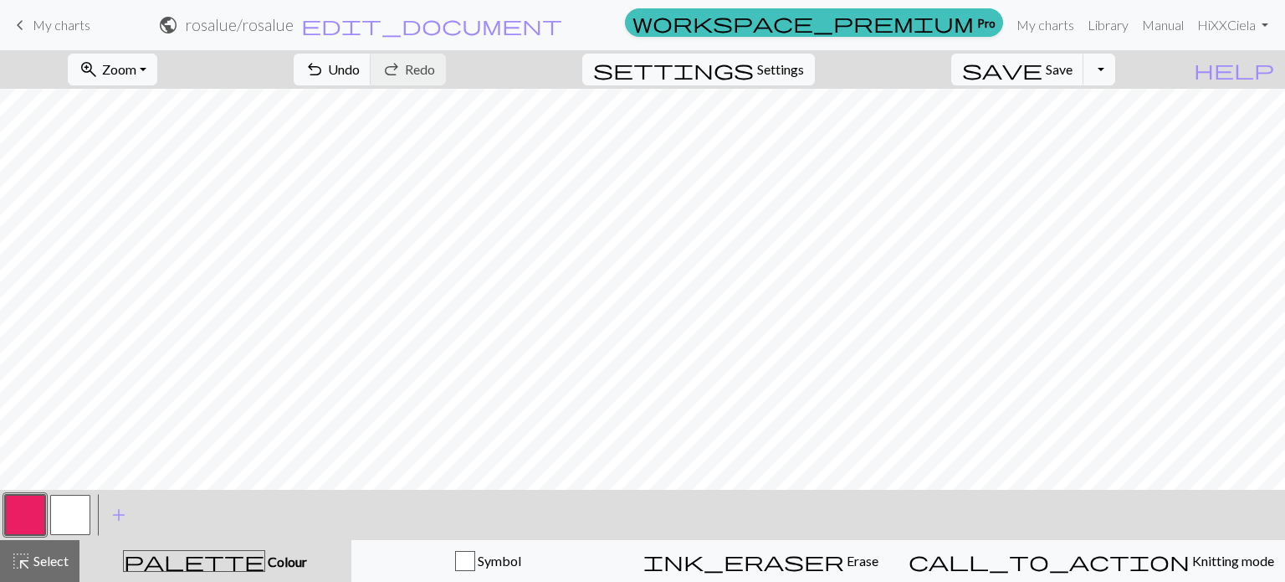
click at [75, 517] on button "button" at bounding box center [70, 515] width 40 height 40
click at [26, 525] on button "button" at bounding box center [25, 515] width 40 height 40
click at [77, 500] on button "button" at bounding box center [70, 515] width 40 height 40
click at [20, 516] on button "button" at bounding box center [25, 515] width 40 height 40
click at [80, 520] on button "button" at bounding box center [70, 515] width 40 height 40
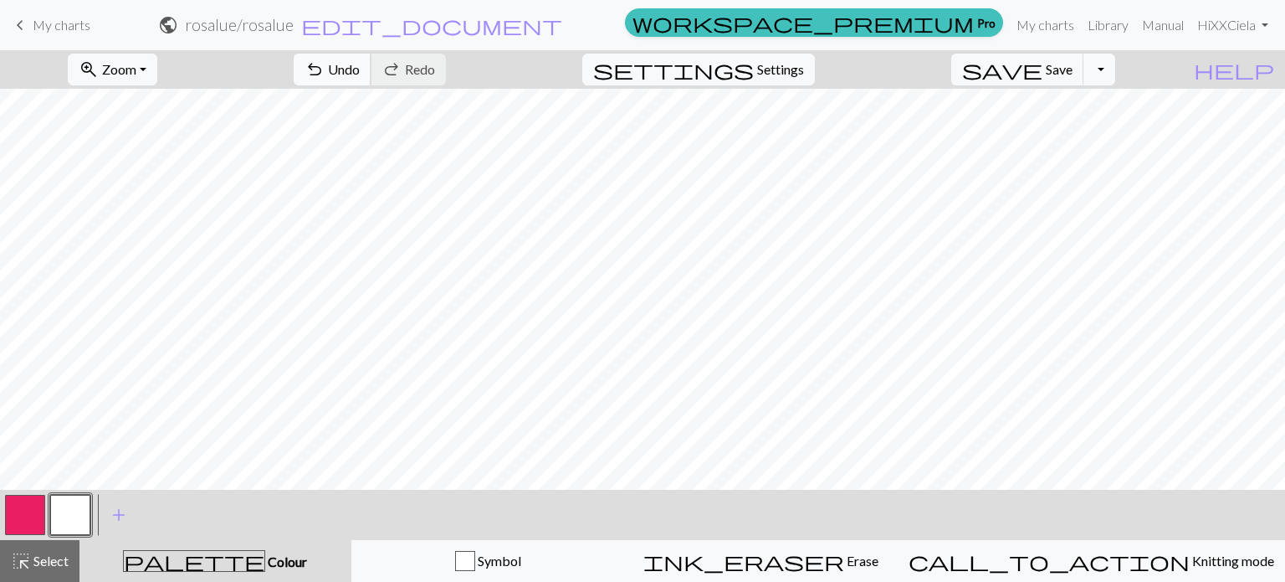
click at [325, 68] on span "undo" at bounding box center [315, 69] width 20 height 23
click at [28, 514] on button "button" at bounding box center [25, 515] width 40 height 40
click at [64, 525] on button "button" at bounding box center [70, 515] width 40 height 40
click at [87, 525] on button "button" at bounding box center [70, 515] width 40 height 40
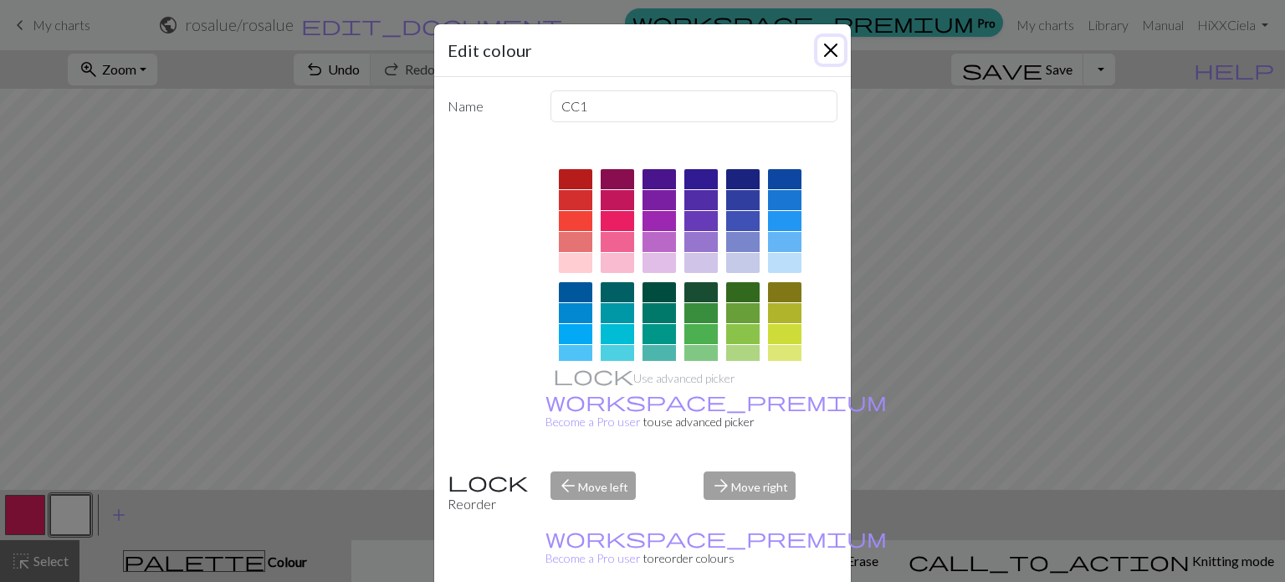
click at [823, 46] on button "Close" at bounding box center [831, 50] width 27 height 27
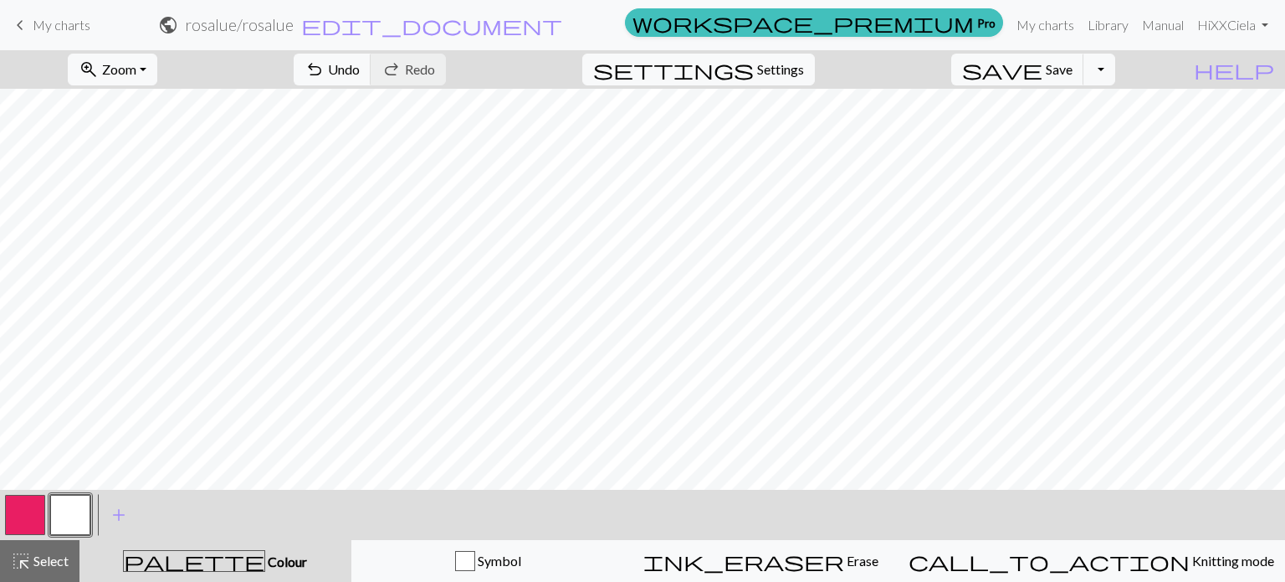
click at [33, 505] on button "button" at bounding box center [25, 515] width 40 height 40
click at [1043, 73] on span "save" at bounding box center [1002, 69] width 80 height 23
click at [68, 515] on button "button" at bounding box center [70, 515] width 40 height 40
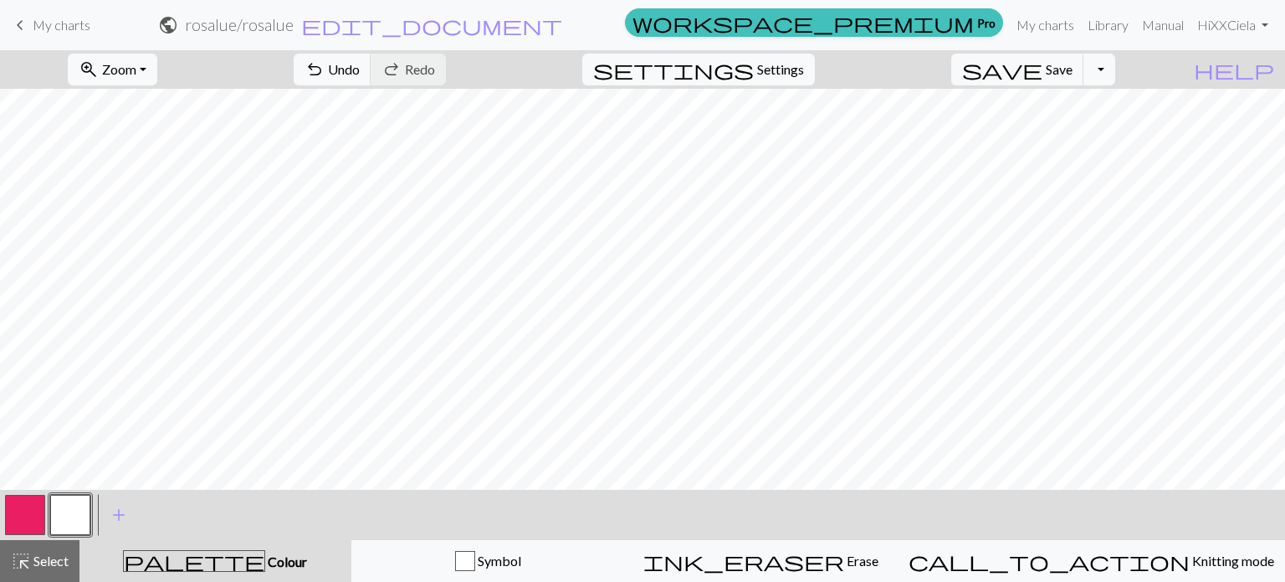
scroll to position [331, 0]
click at [26, 508] on button "button" at bounding box center [25, 515] width 40 height 40
click at [360, 74] on span "Undo" at bounding box center [344, 69] width 32 height 16
click at [77, 516] on button "button" at bounding box center [70, 515] width 40 height 40
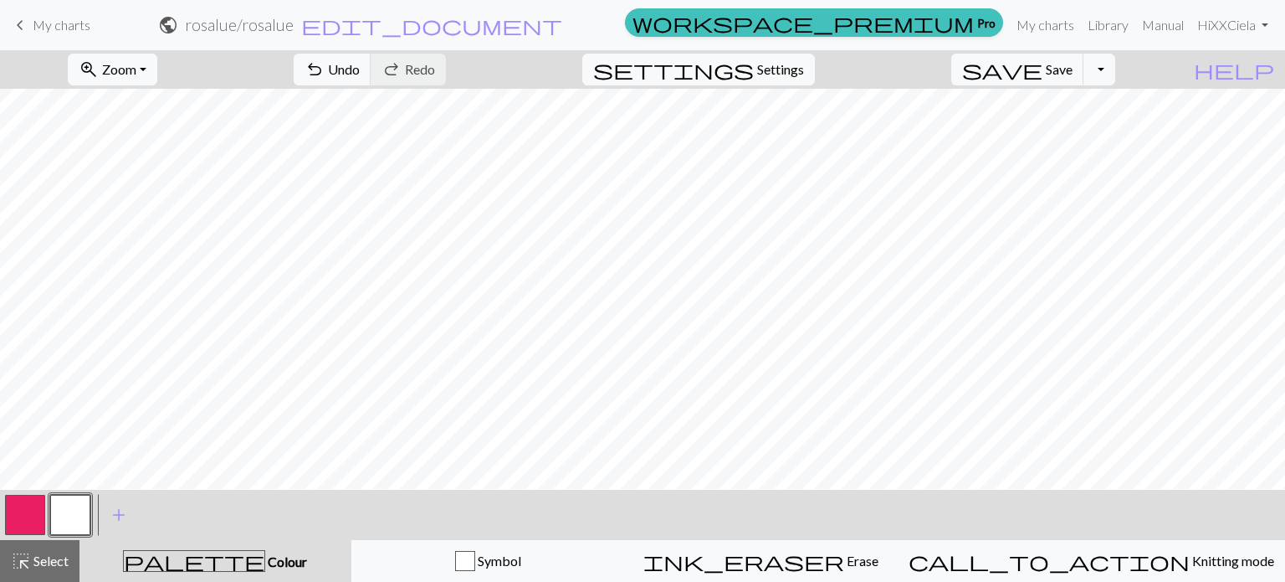
scroll to position [270, 0]
click at [33, 518] on button "button" at bounding box center [25, 515] width 40 height 40
click at [1073, 75] on span "Save" at bounding box center [1059, 69] width 27 height 16
click at [1115, 74] on button "Toggle Dropdown" at bounding box center [1100, 70] width 32 height 32
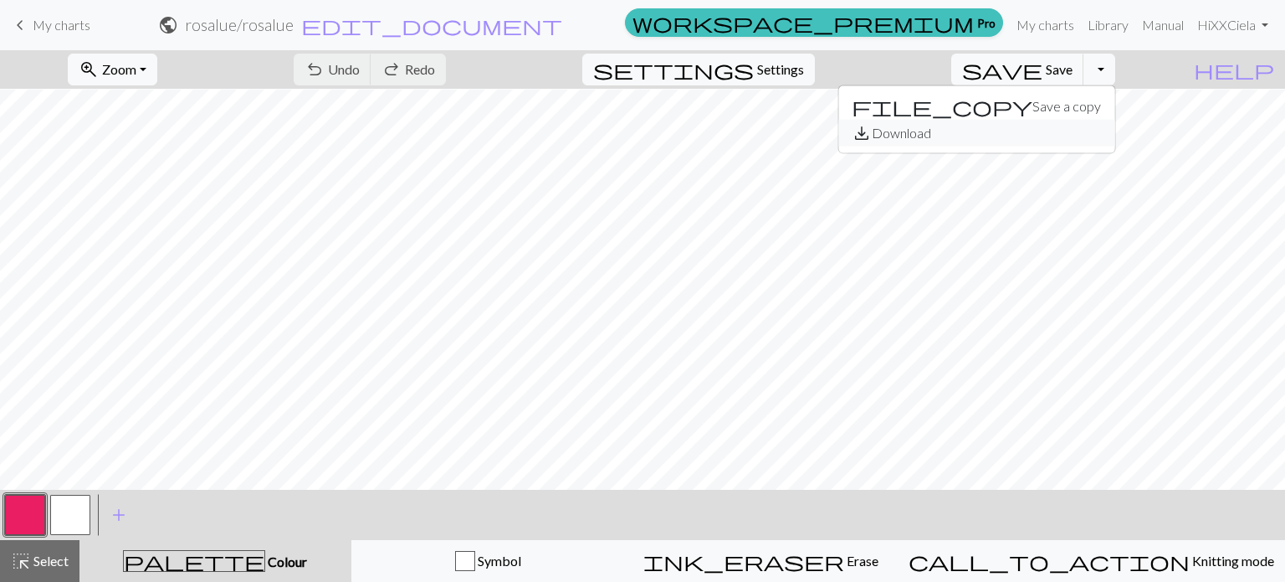
click at [1094, 127] on button "save_alt Download" at bounding box center [976, 133] width 276 height 27
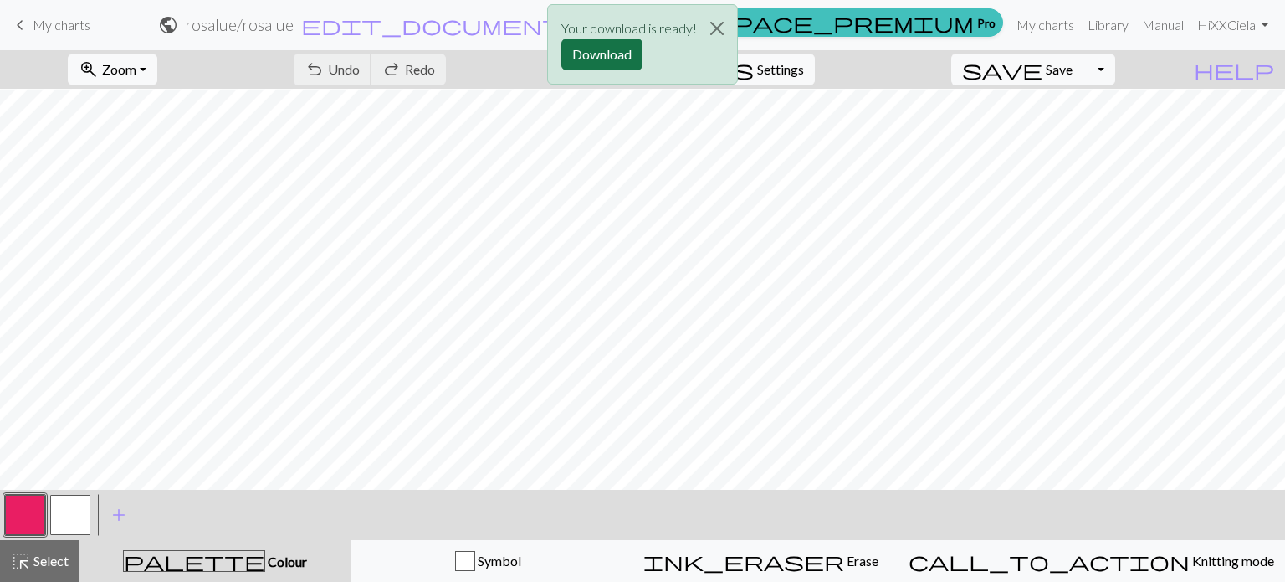
click at [618, 56] on button "Download" at bounding box center [602, 54] width 81 height 32
